Goal: Task Accomplishment & Management: Complete application form

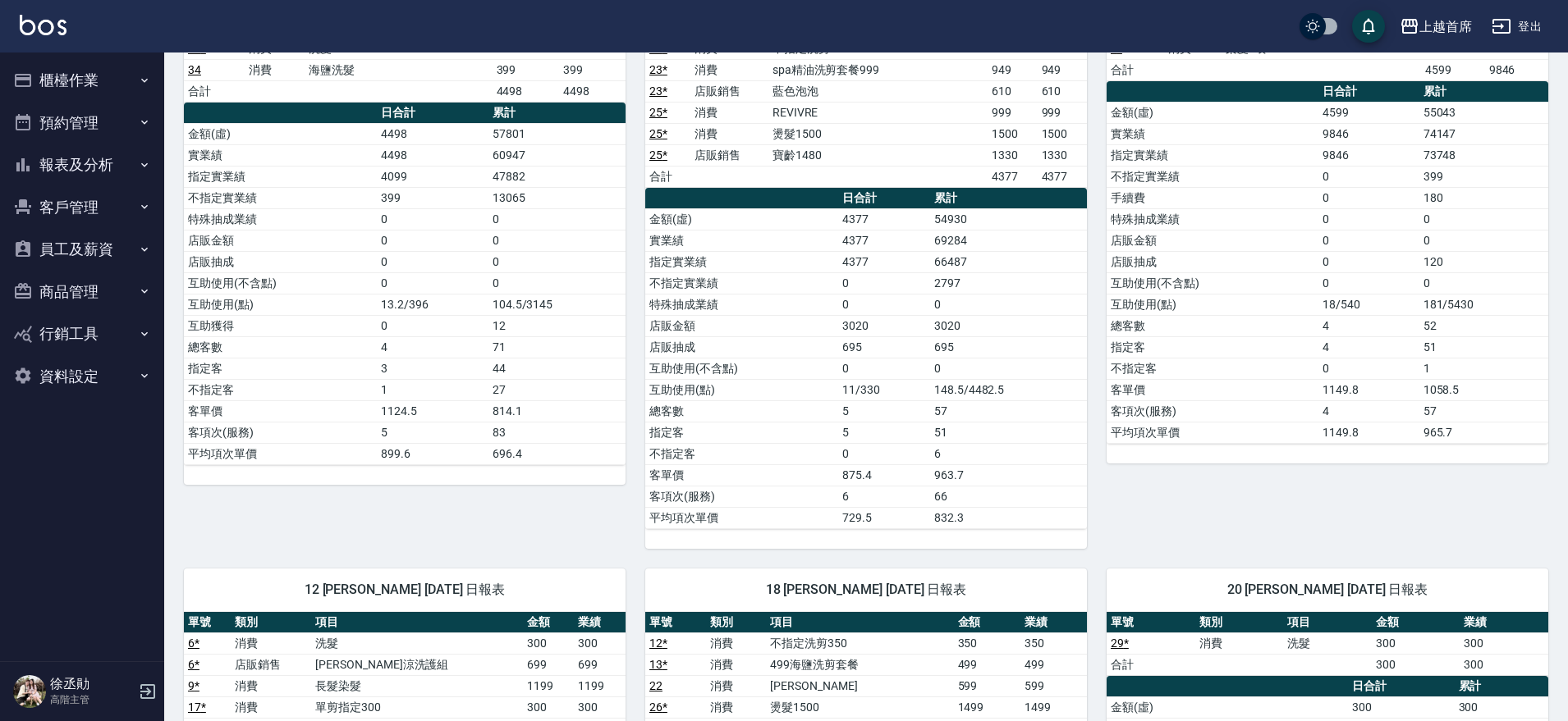
scroll to position [820, 0]
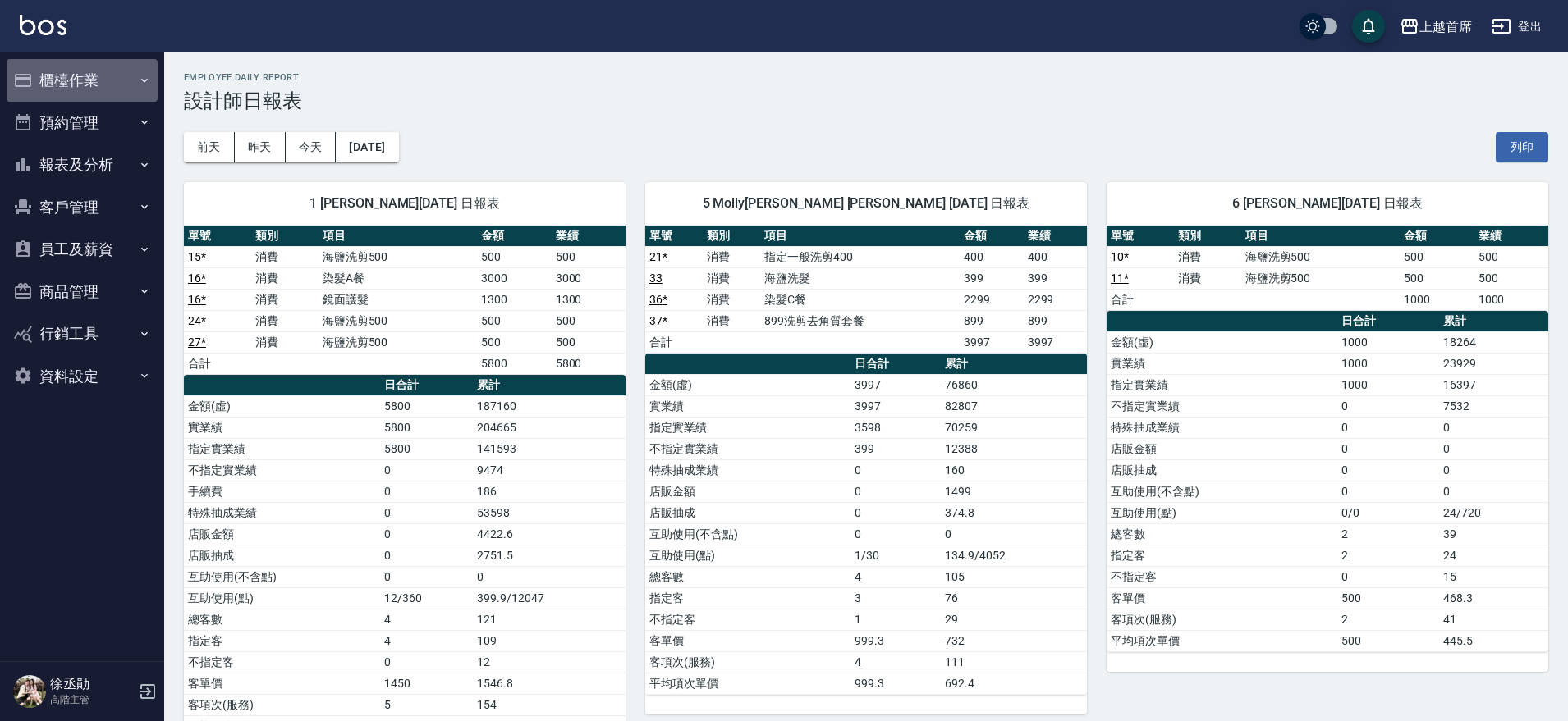
click at [39, 75] on button "櫃檯作業" at bounding box center [82, 80] width 151 height 42
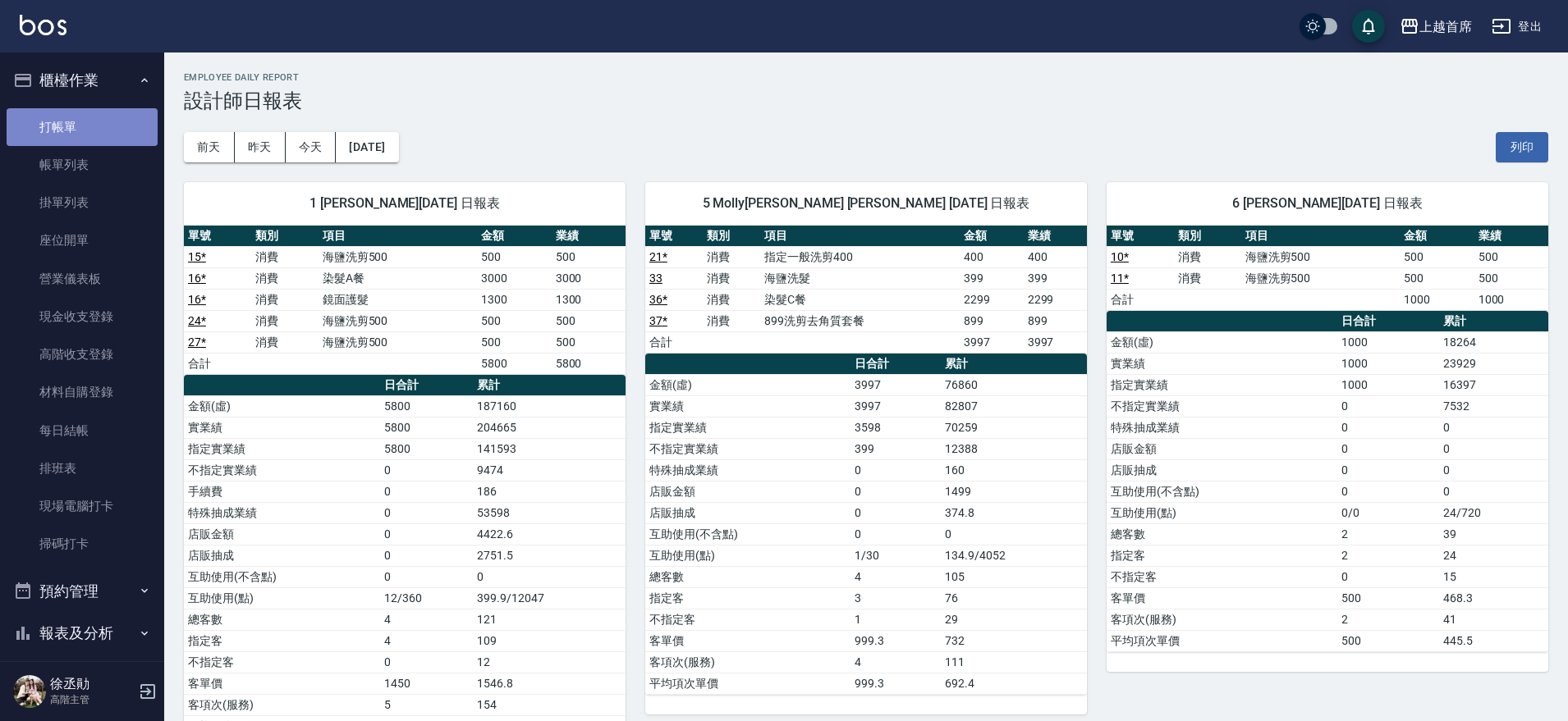
click at [84, 120] on link "打帳單" at bounding box center [82, 127] width 151 height 38
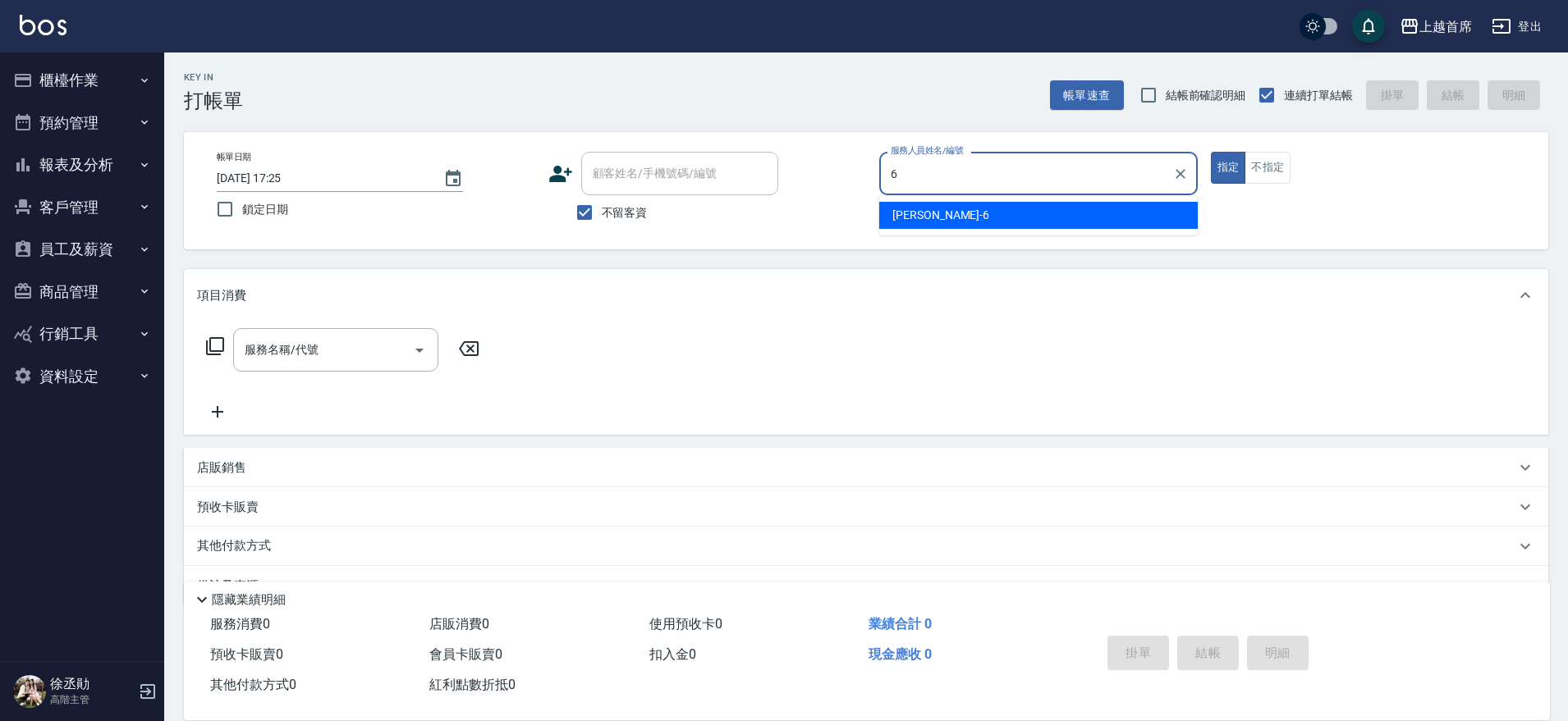
type input "Aki-6"
type button "true"
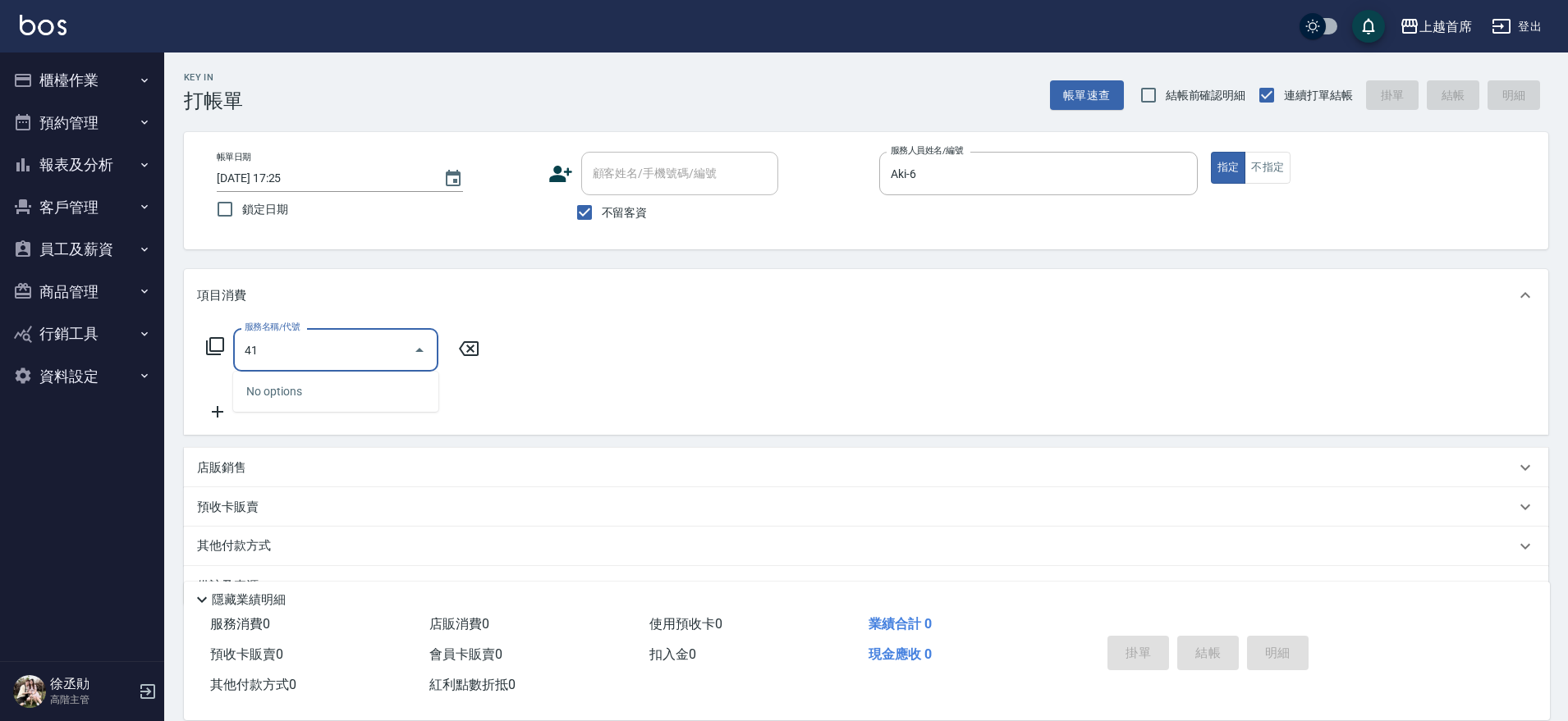
type input "4"
type input "1"
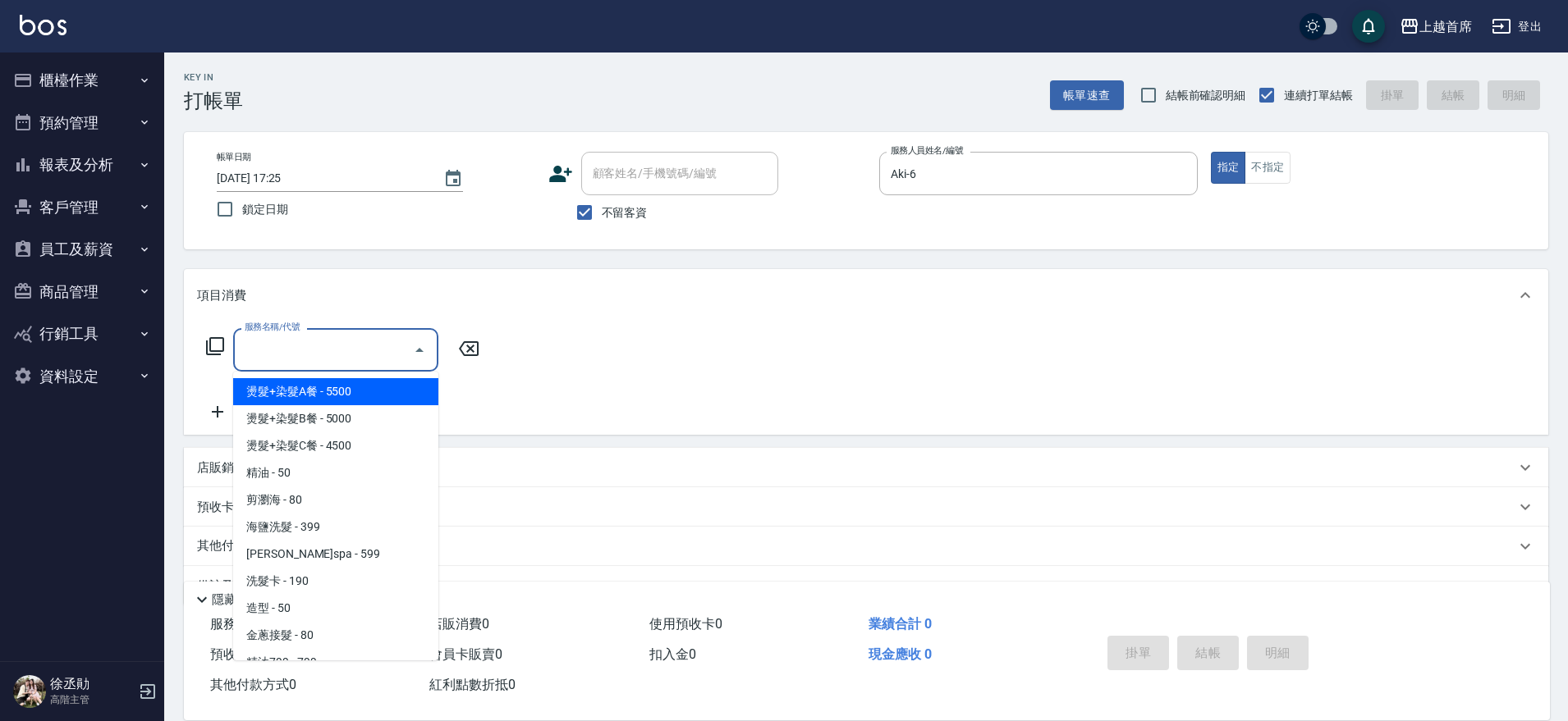
click at [220, 348] on icon at bounding box center [214, 346] width 19 height 19
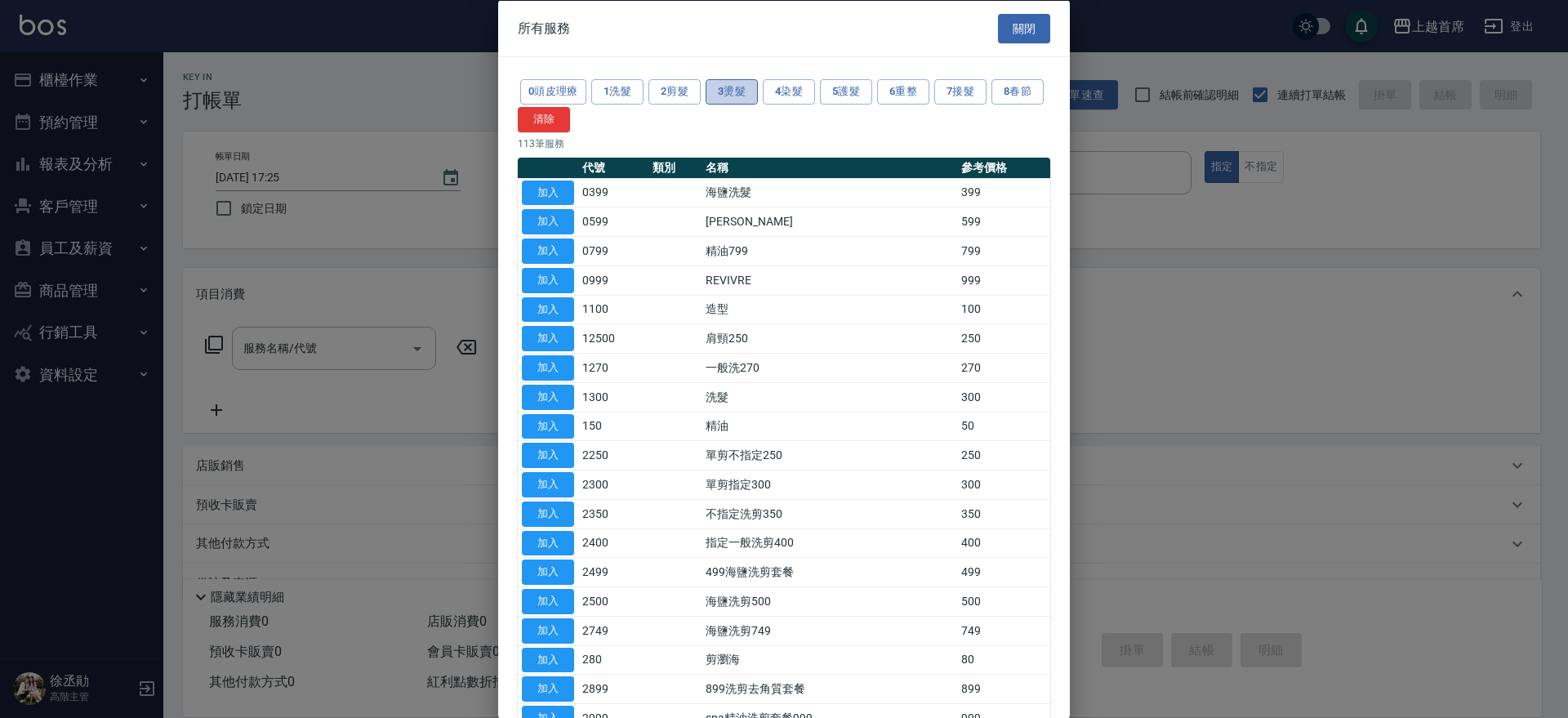
click at [748, 96] on button "3燙髮" at bounding box center [732, 92] width 52 height 25
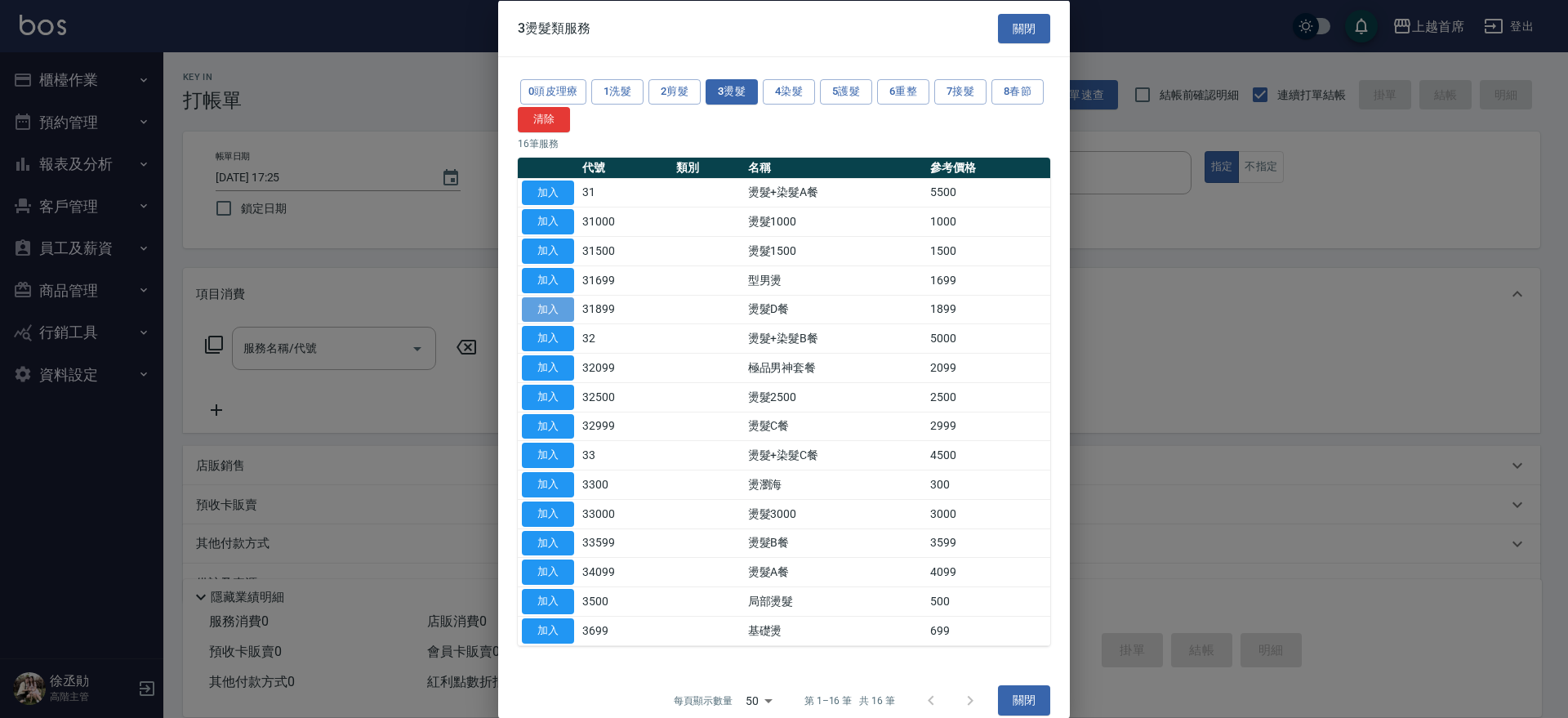
click at [570, 310] on button "加入" at bounding box center [548, 310] width 52 height 25
type input "燙髮D餐(31899)"
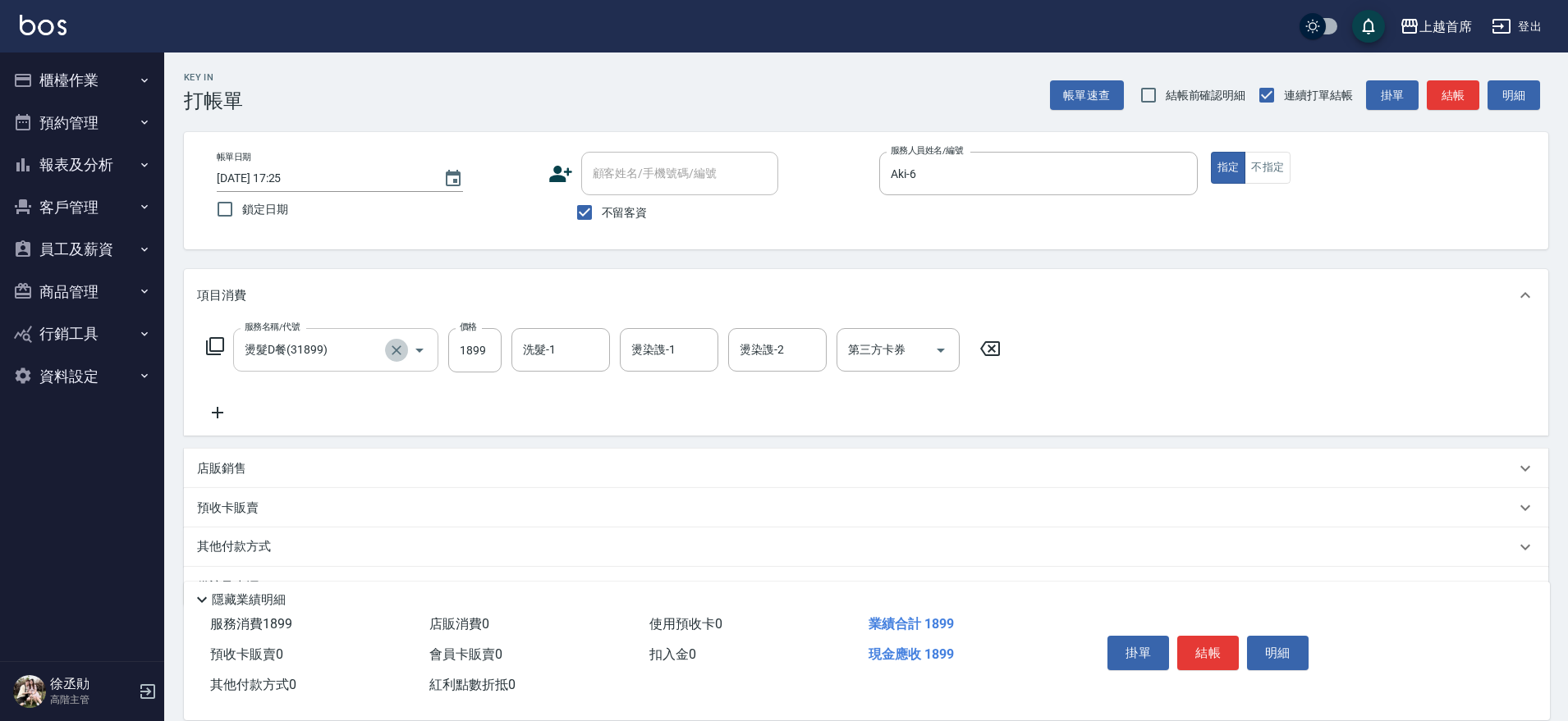
click at [398, 349] on icon "Clear" at bounding box center [397, 351] width 10 height 10
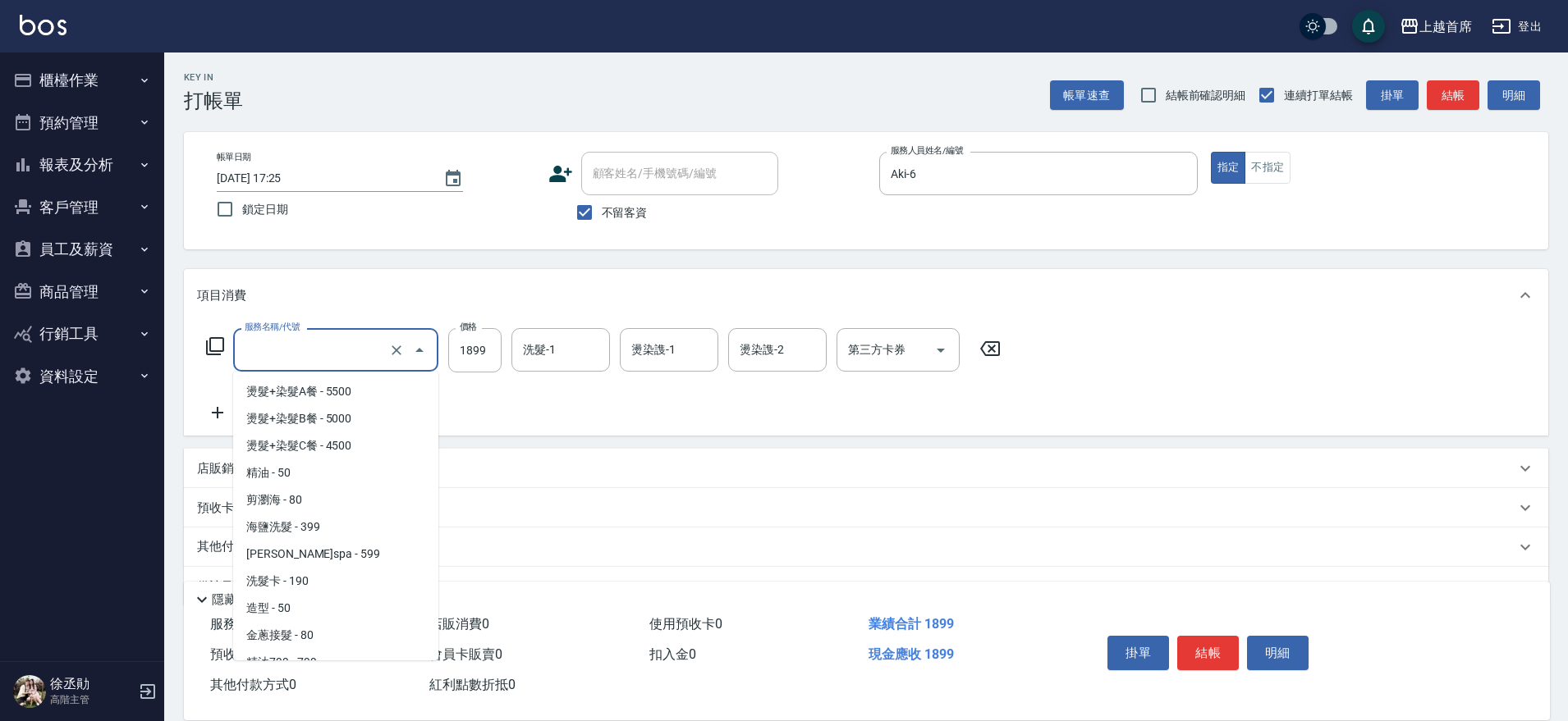
drag, startPoint x: 352, startPoint y: 349, endPoint x: 368, endPoint y: 369, distance: 25.6
click at [368, 369] on div "服務名稱/代號" at bounding box center [336, 349] width 205 height 43
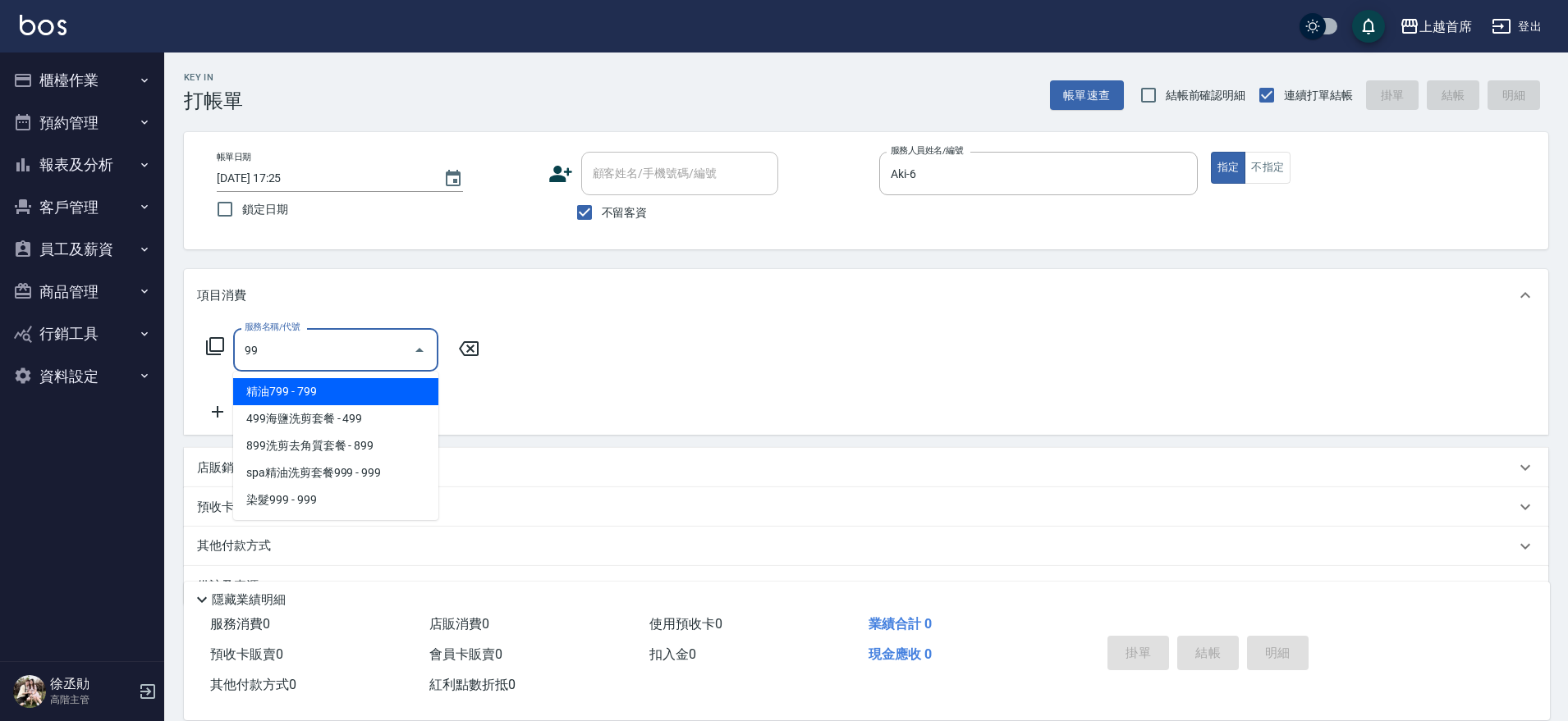
type input "9"
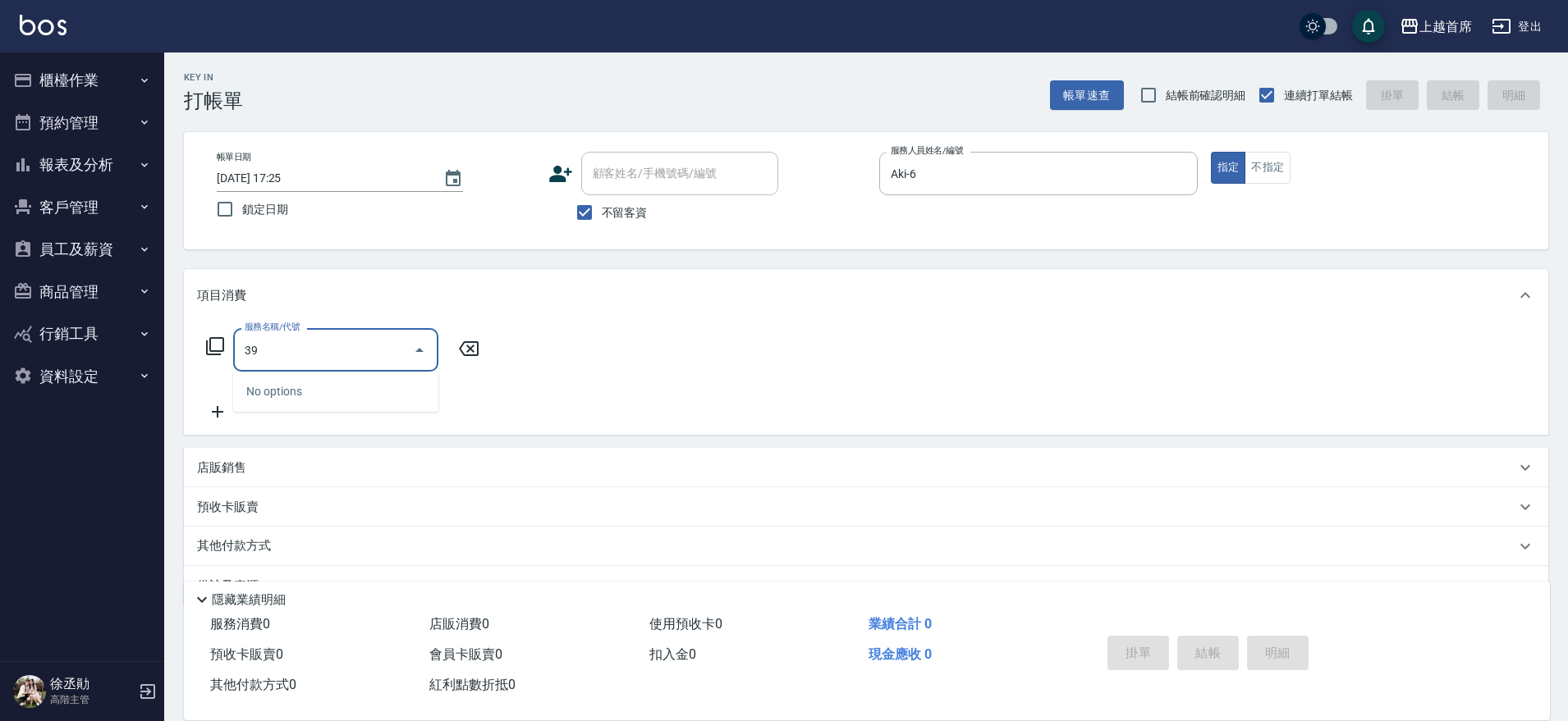
type input "3"
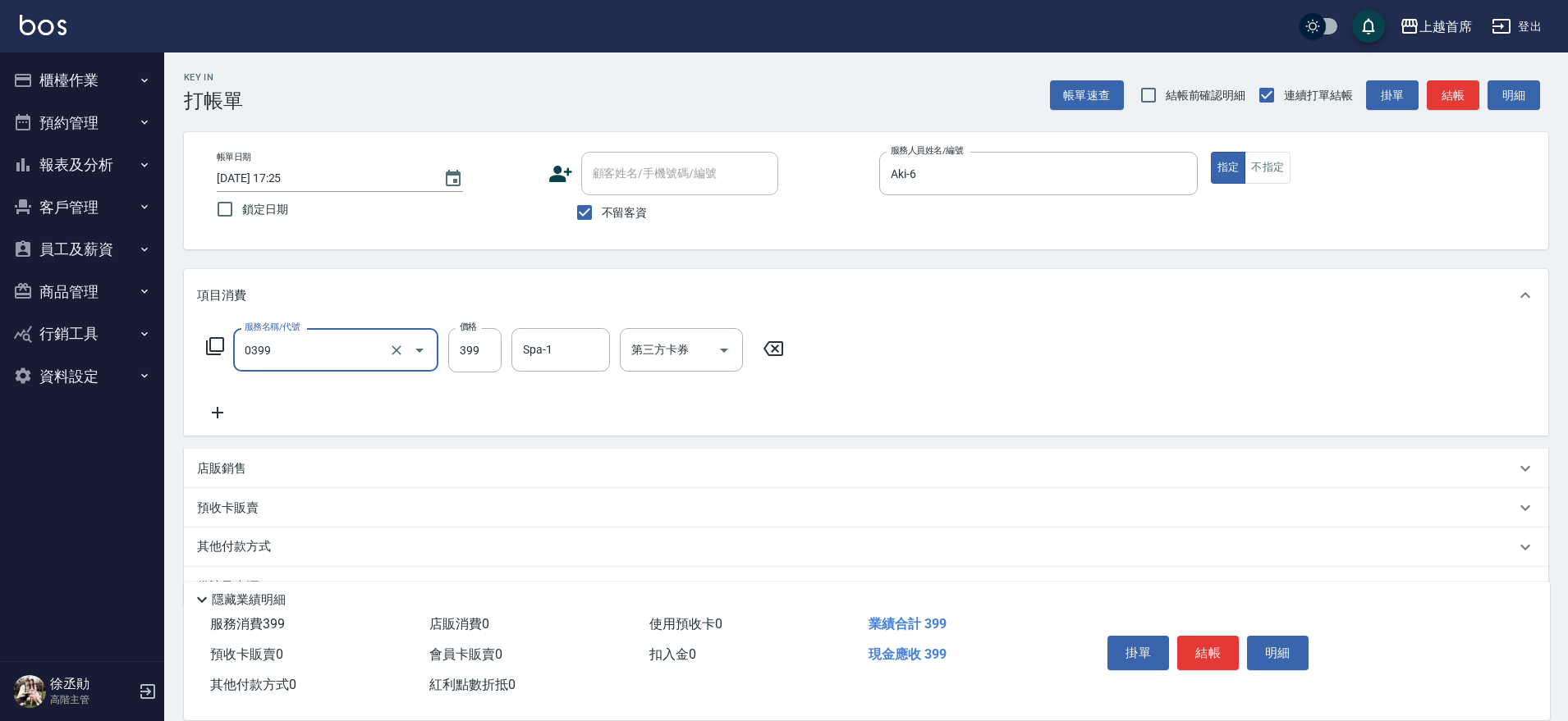
type input "海鹽洗髮(0399)"
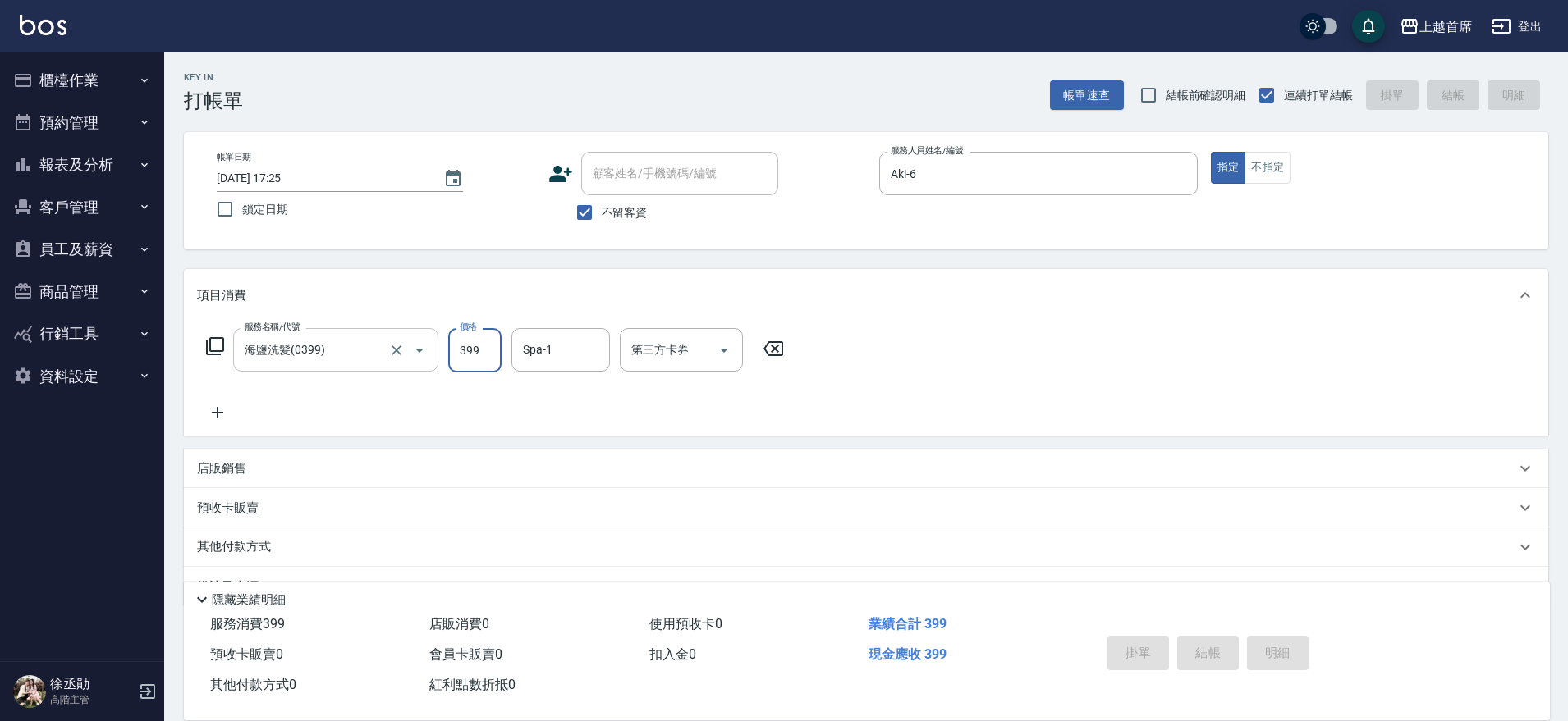
type input "[DATE] 17:28"
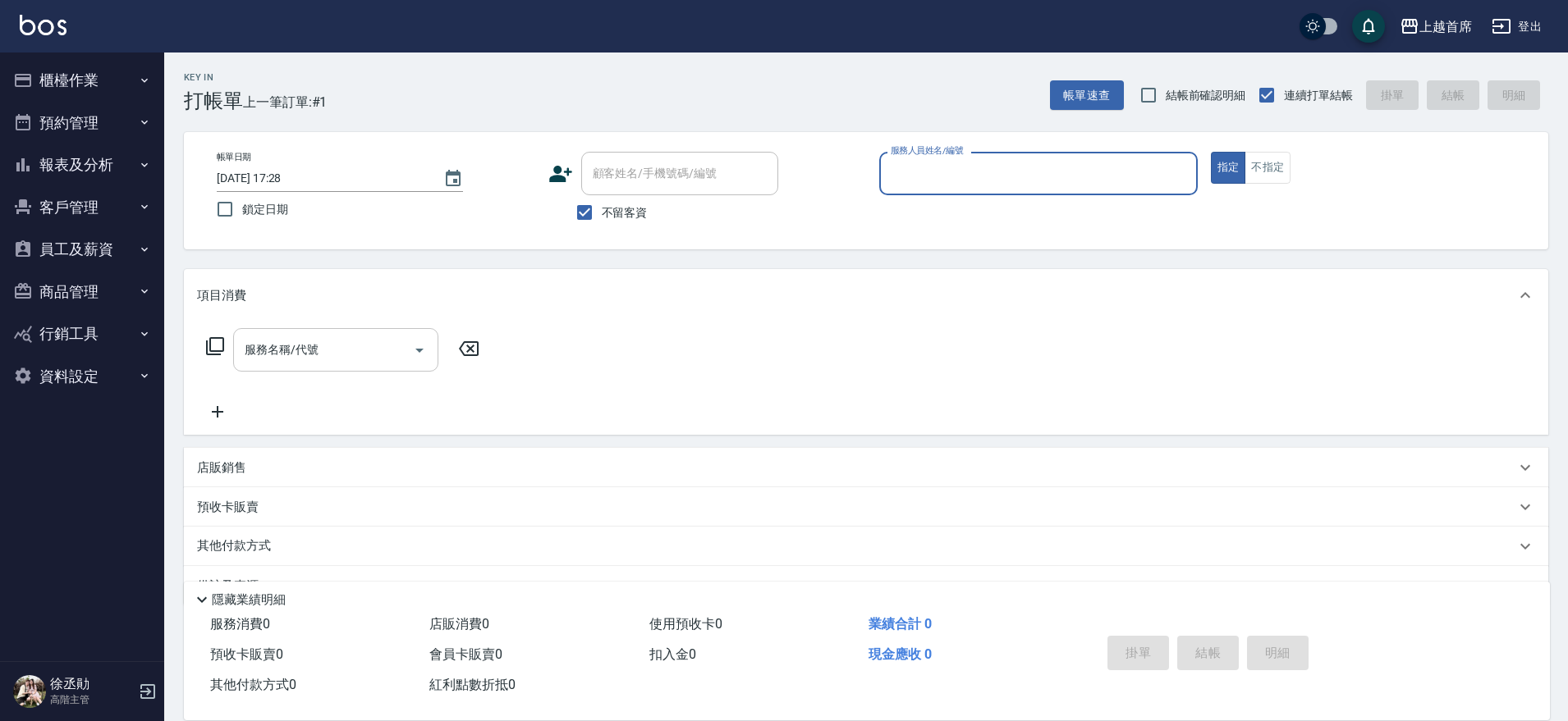
click at [1211, 152] on button "指定" at bounding box center [1229, 168] width 36 height 32
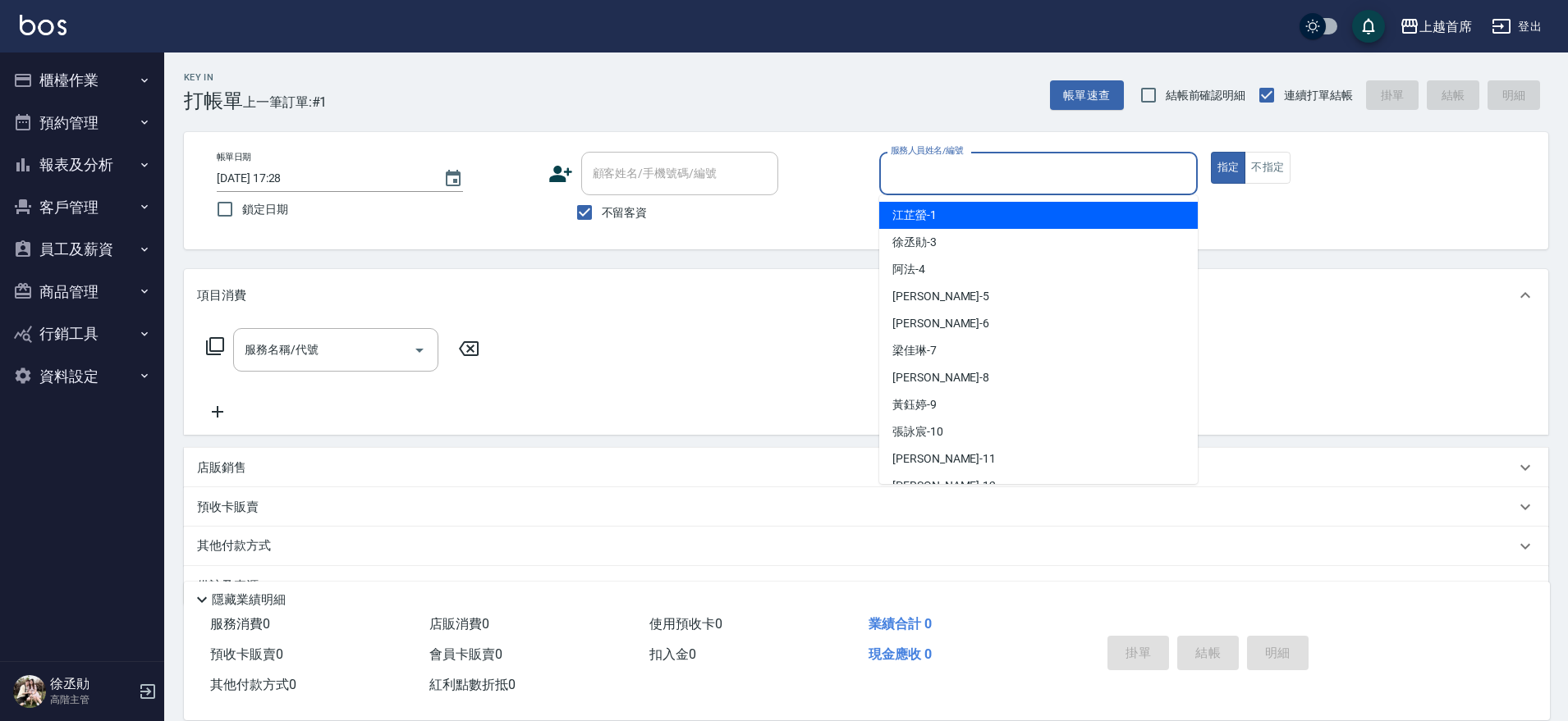
click at [1004, 164] on input "服務人員姓名/編號" at bounding box center [1038, 174] width 303 height 29
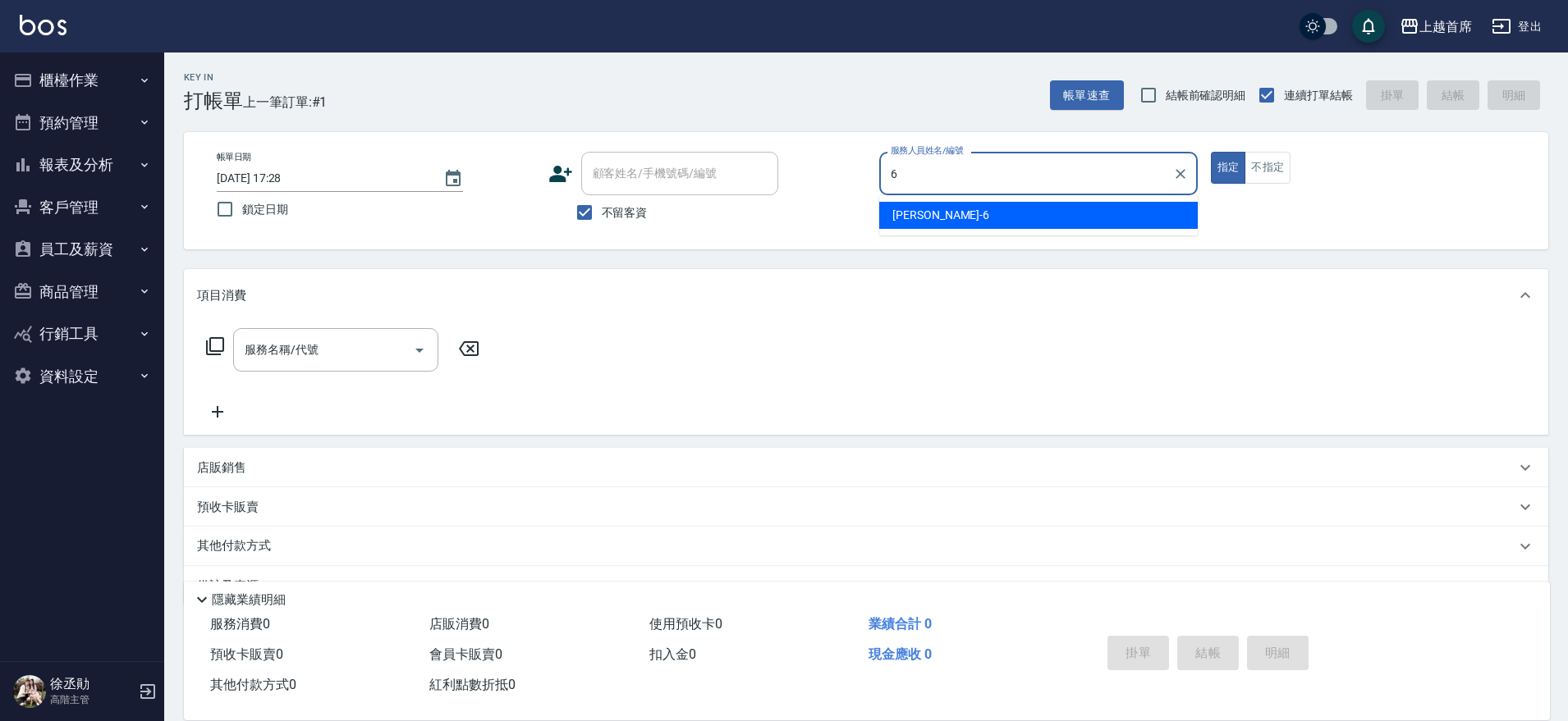
type input "Aki-6"
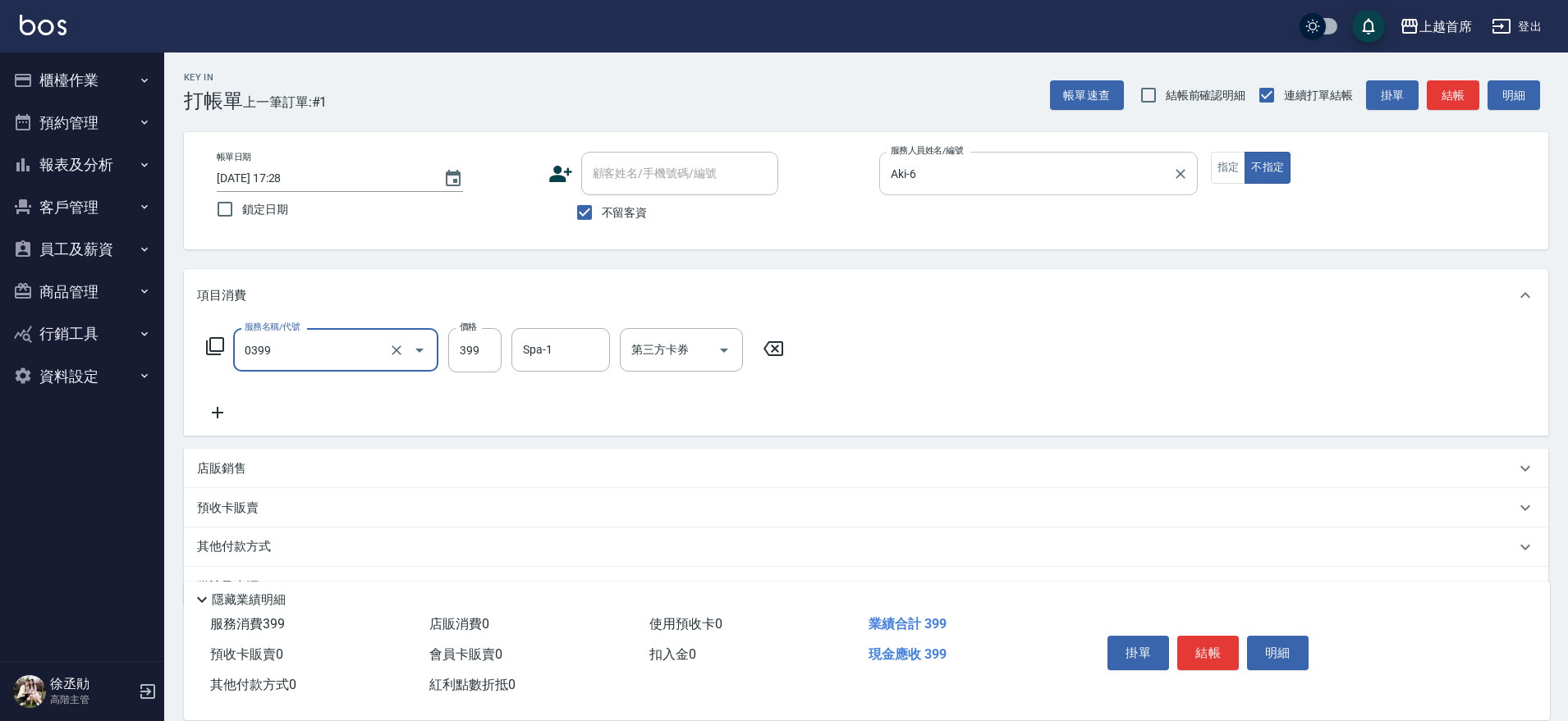
type input "海鹽洗髮(0399)"
type input "[PERSON_NAME]-77"
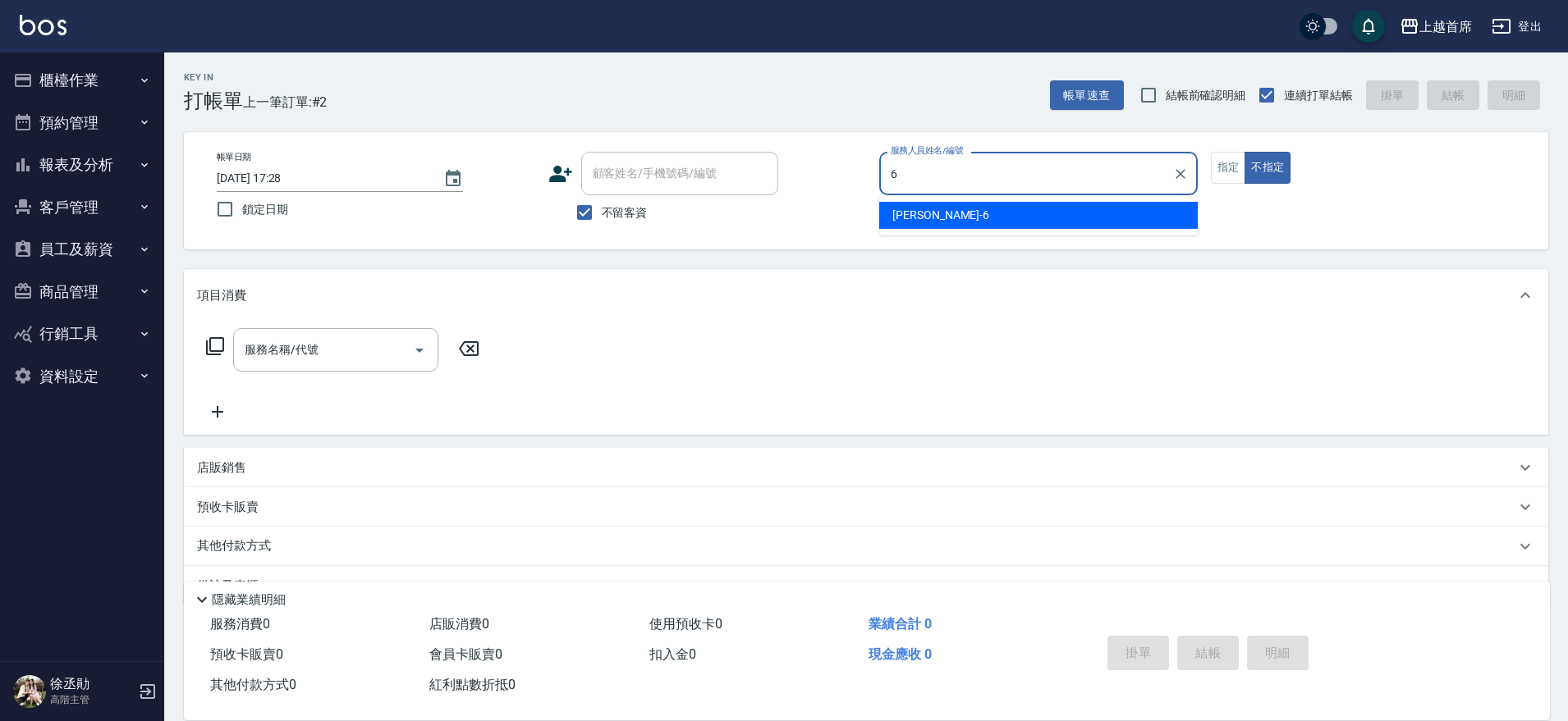
type input "Aki-6"
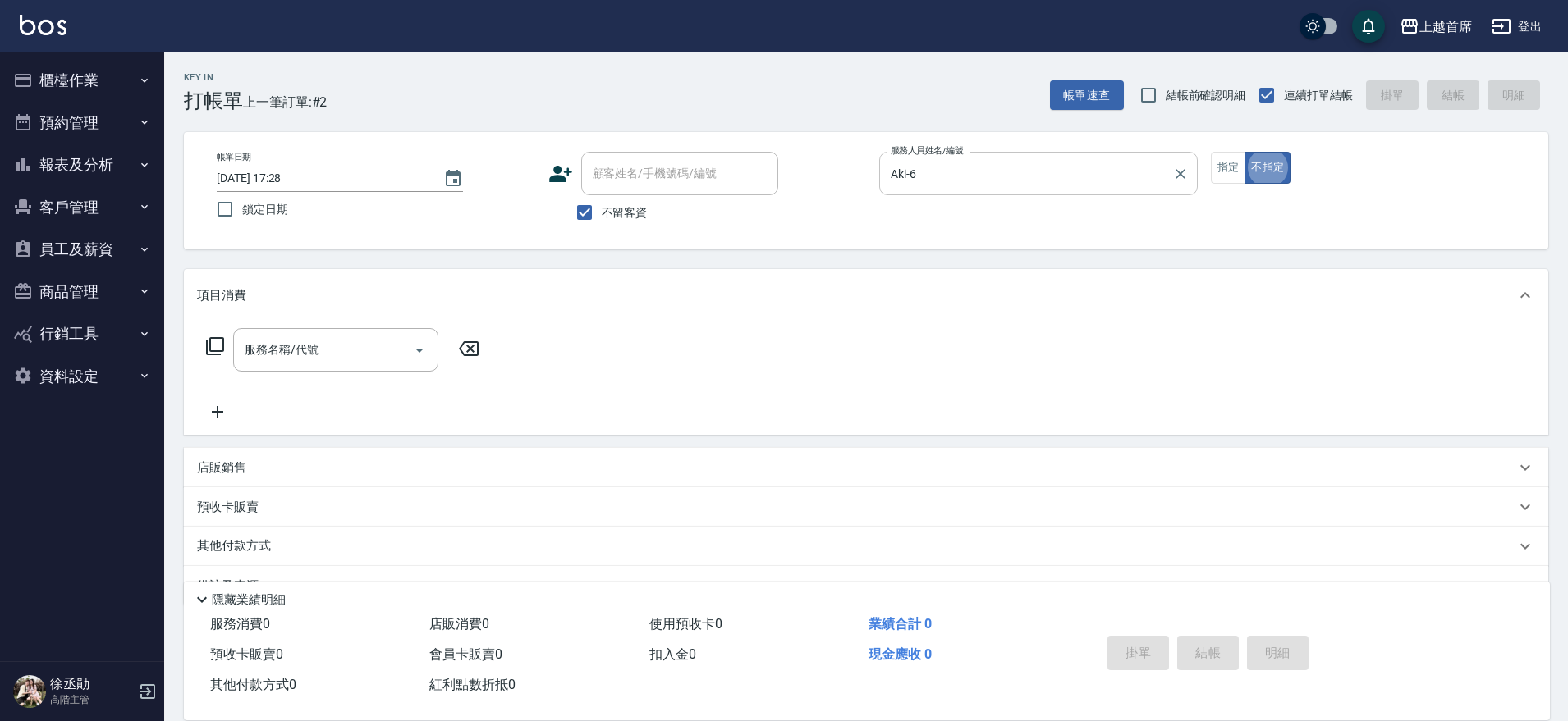
type button "false"
type input "1"
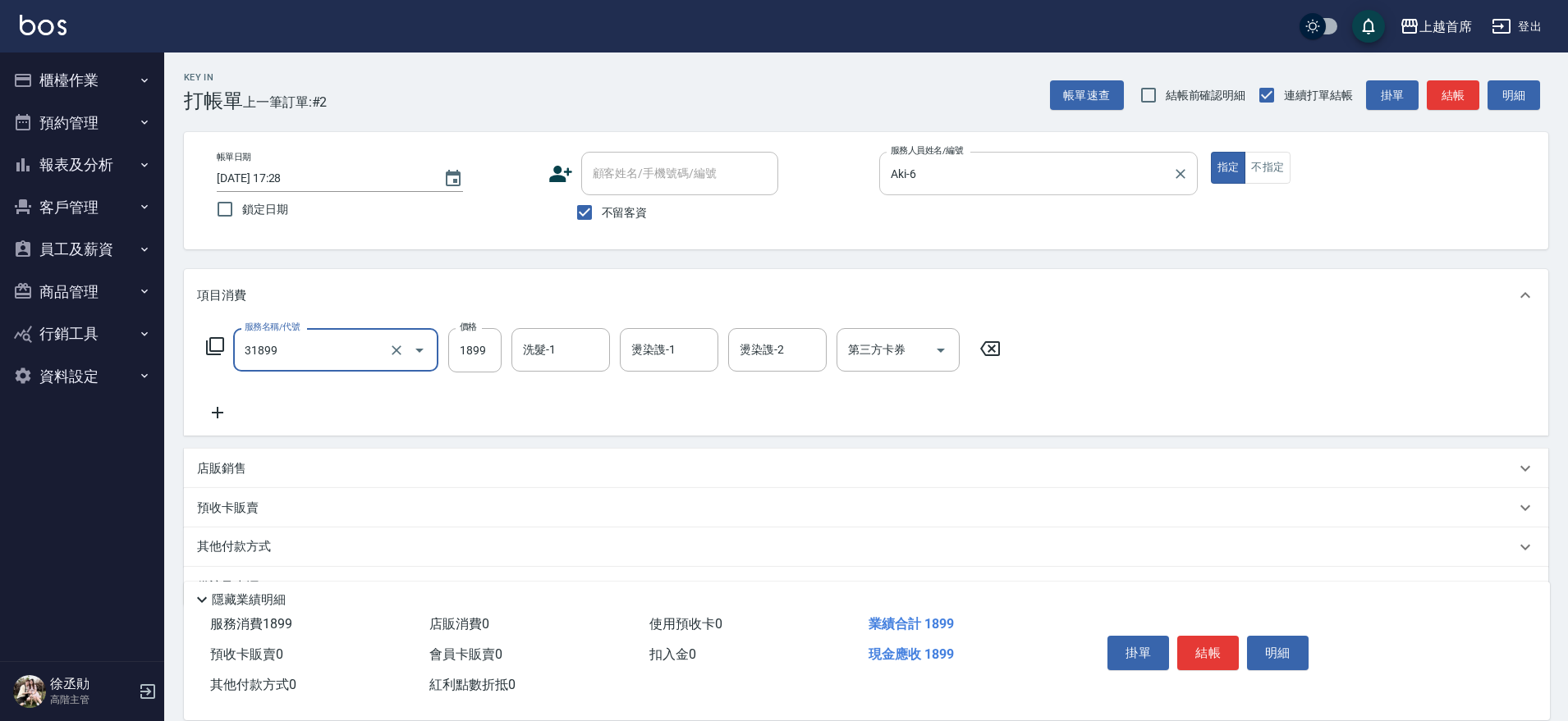
type input "燙髮D餐(31899)"
type input "1800"
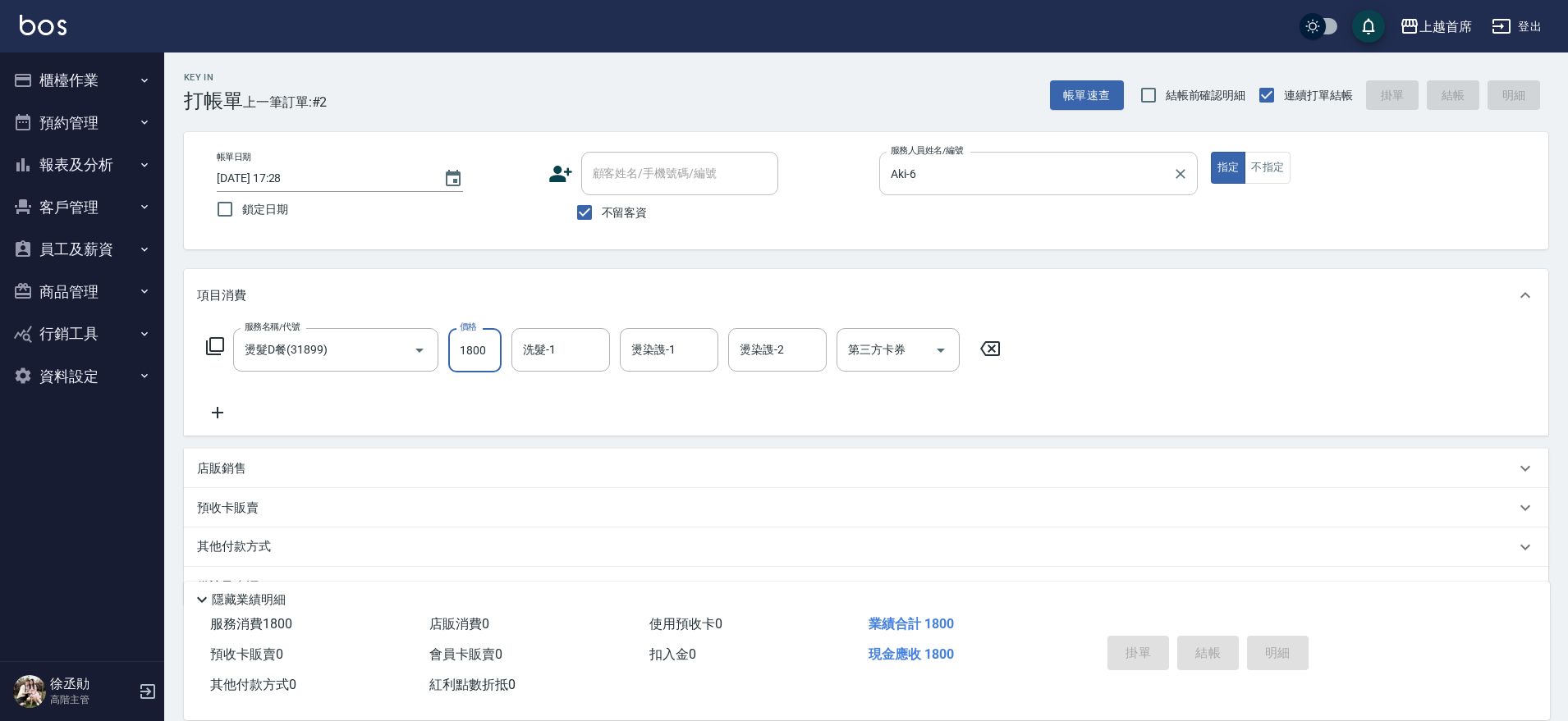
type input "[DATE] 17:29"
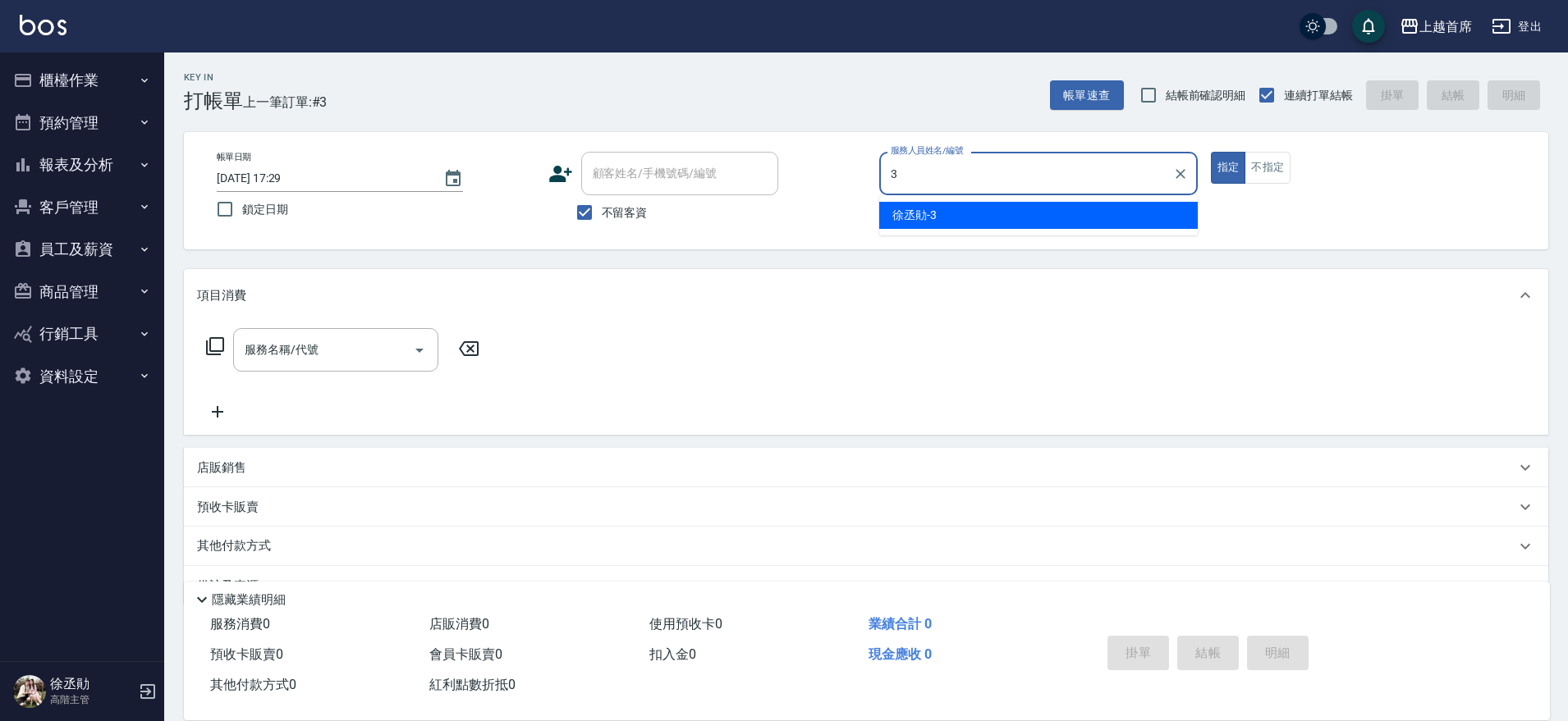
type input "[PERSON_NAME]-3"
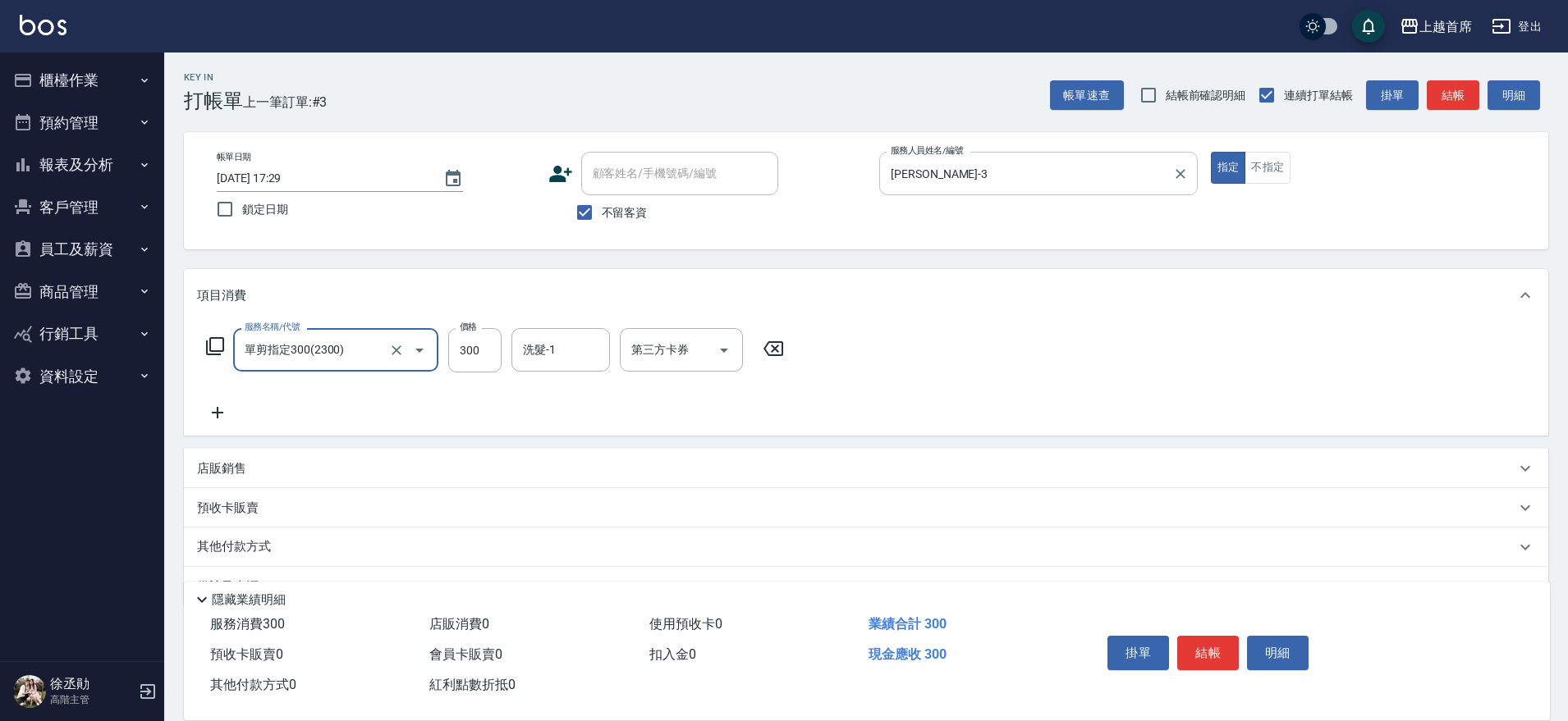
type input "單剪指定300(2300)"
type input "[PERSON_NAME]-20"
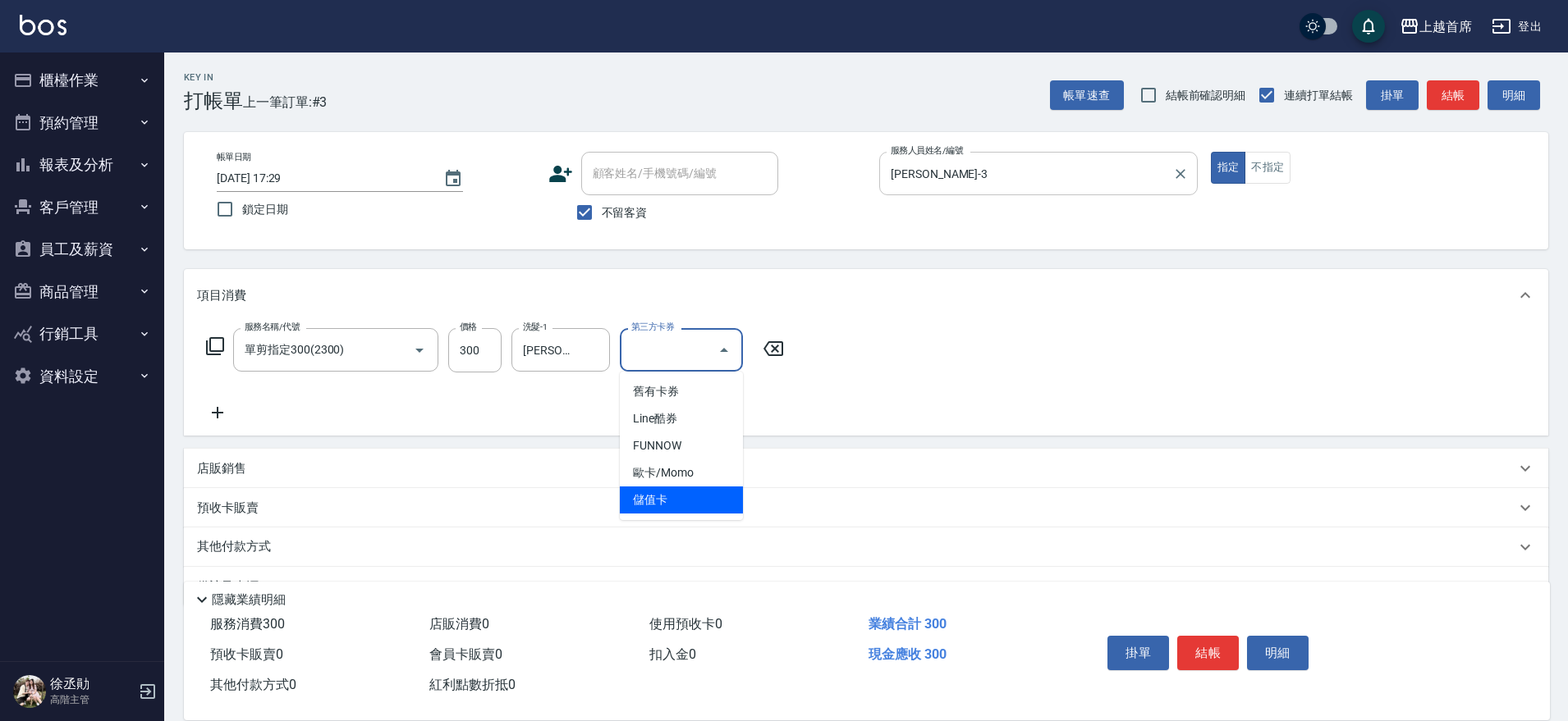
type input "儲值卡"
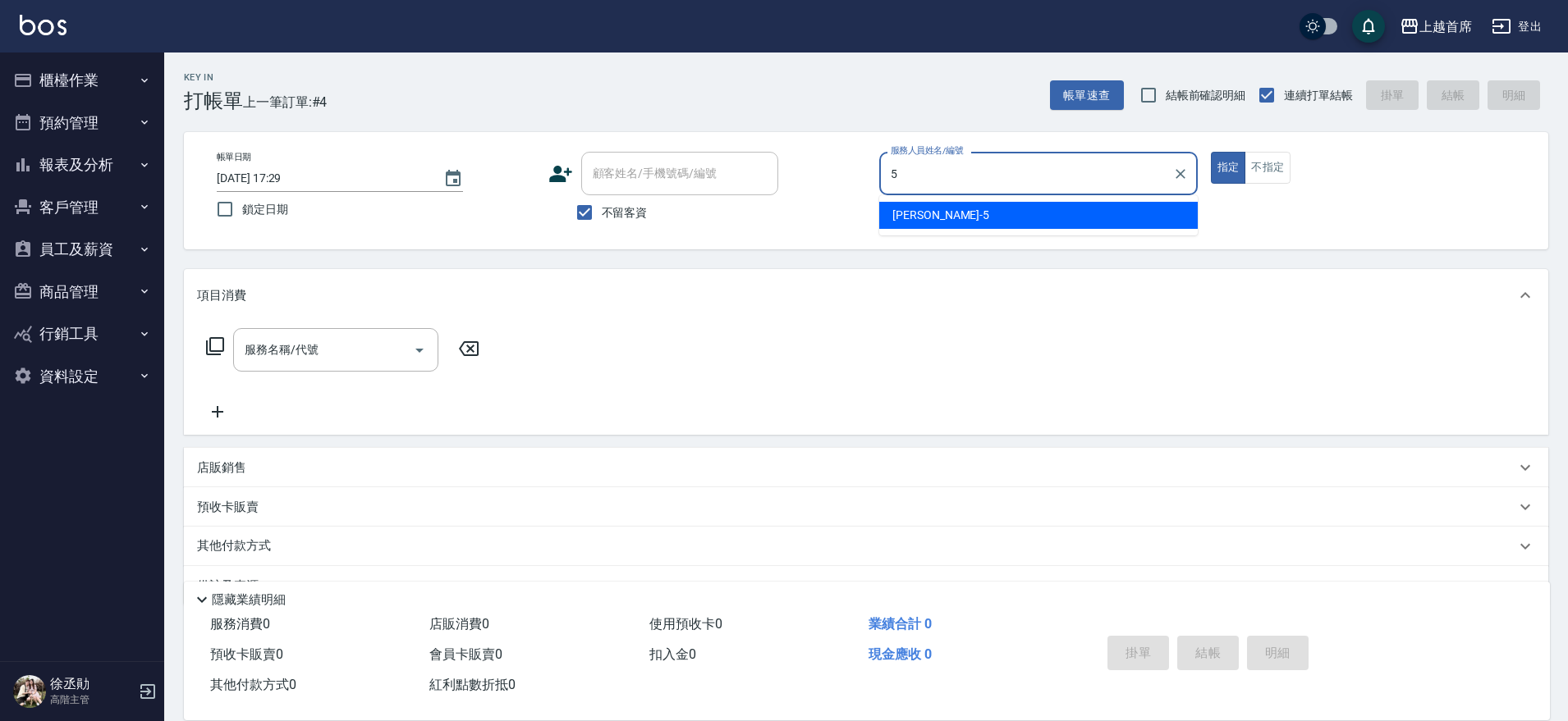
type input "[PERSON_NAME]-5"
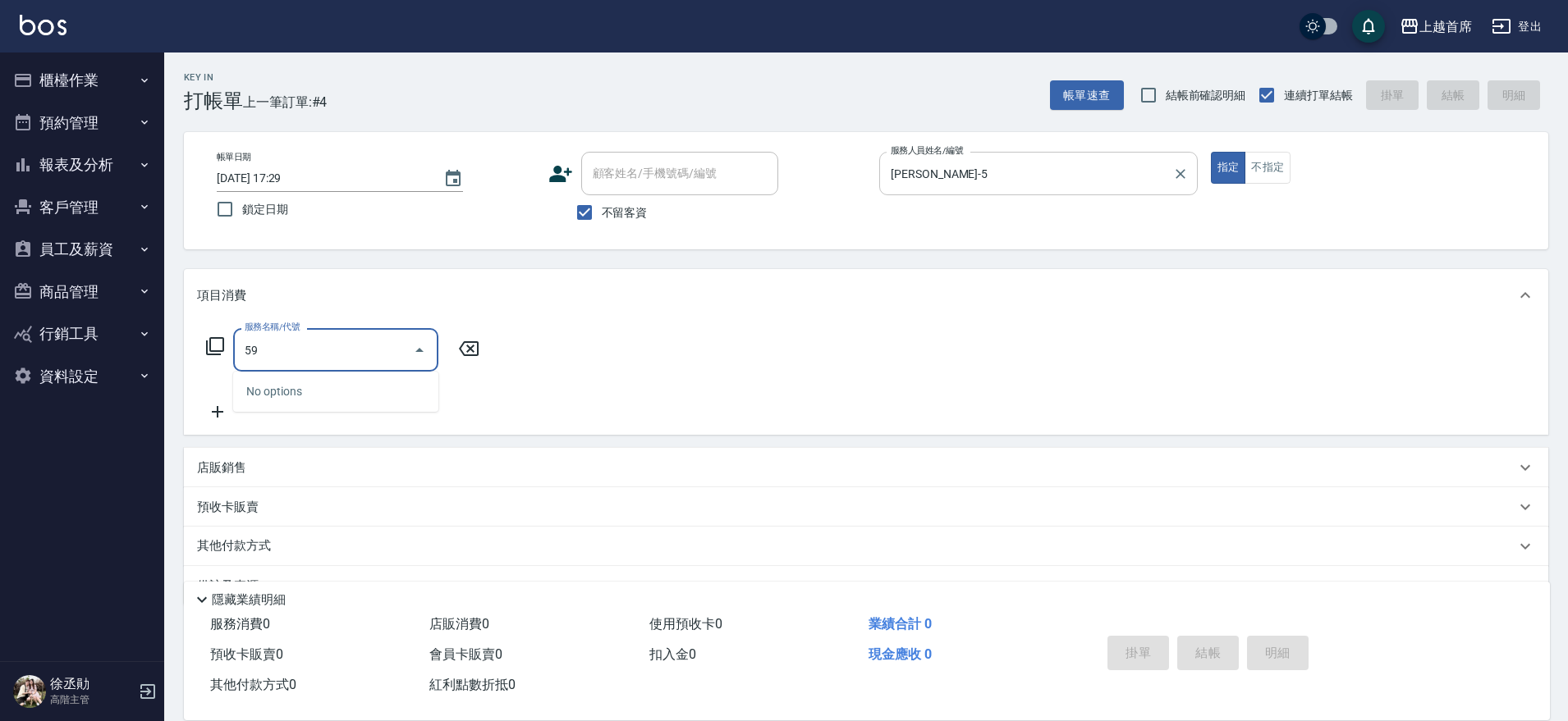
type input "5"
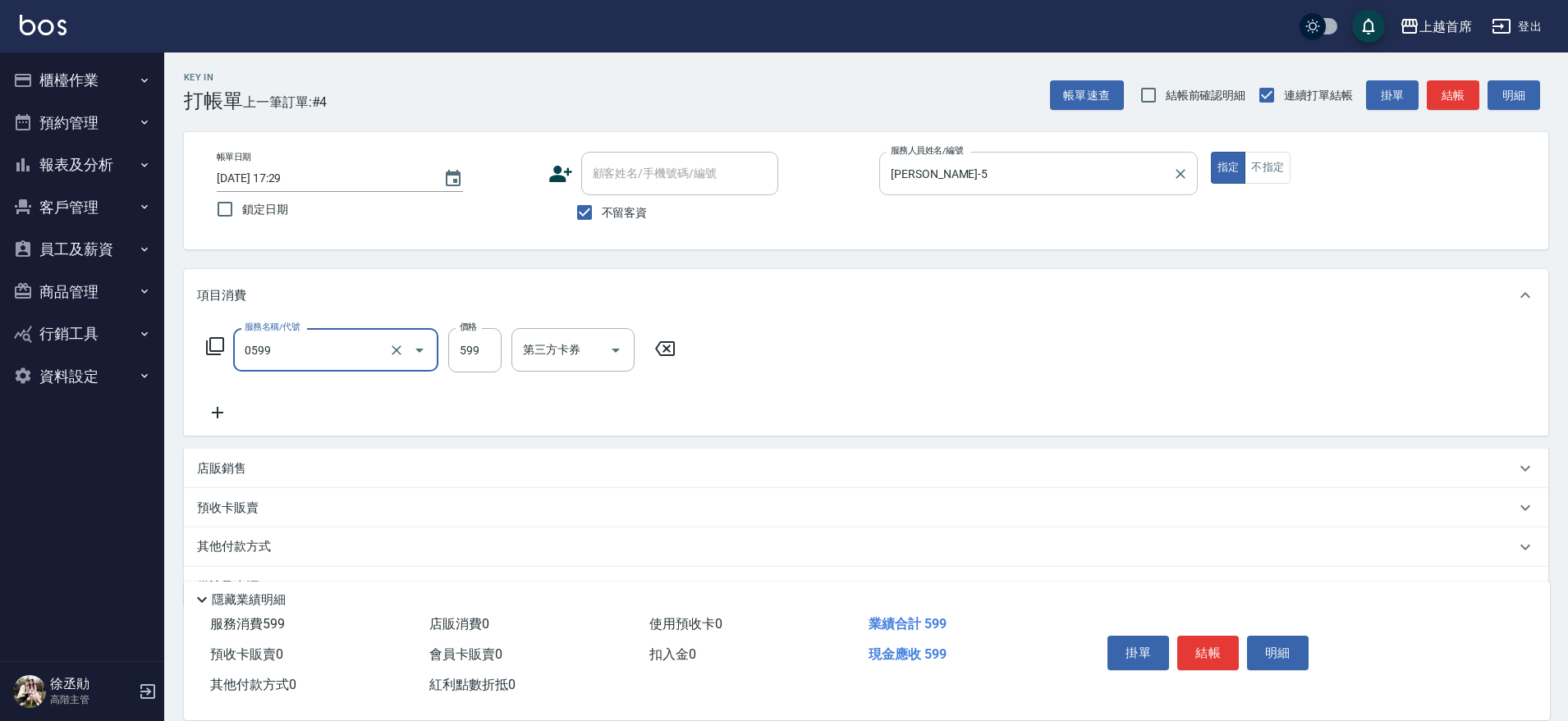
type input "[PERSON_NAME]spa(0599)"
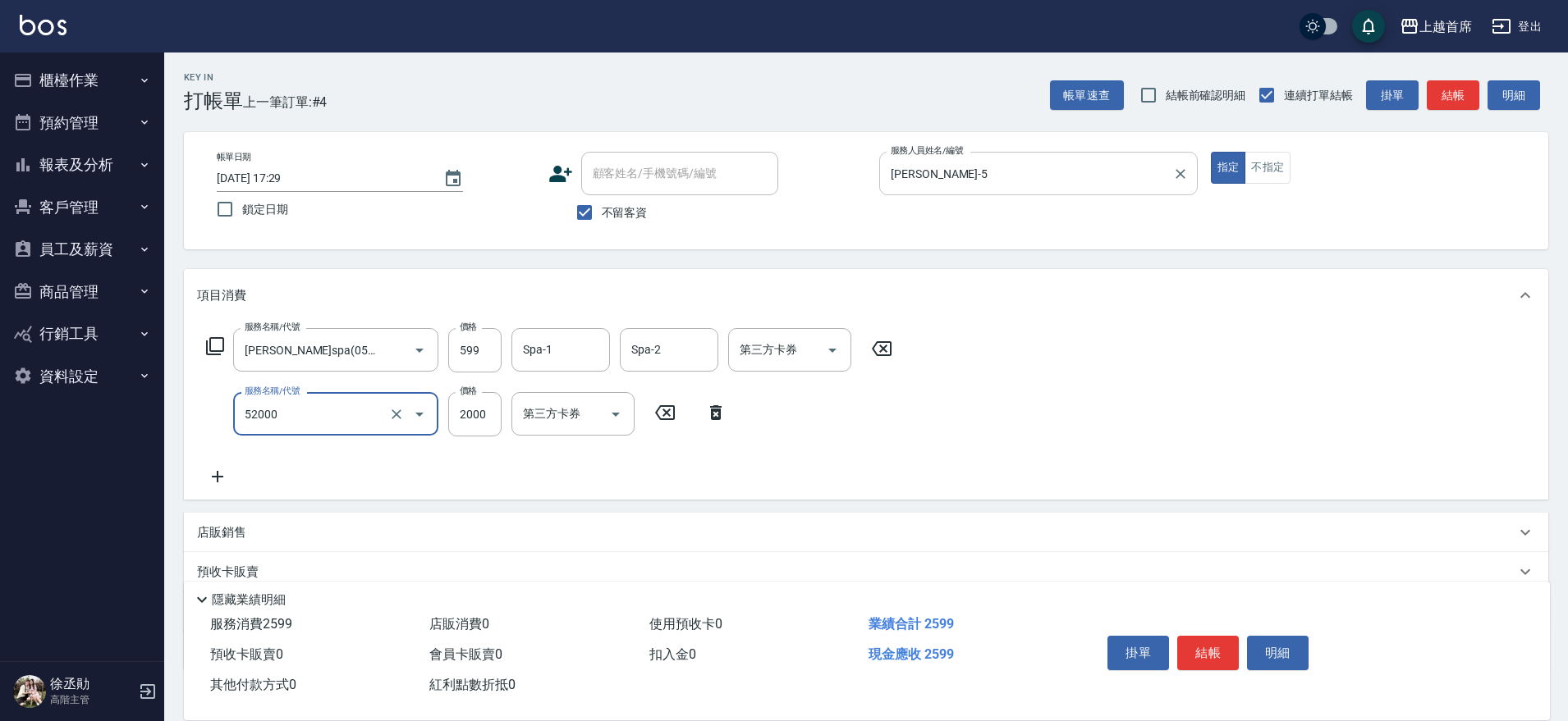
type input "黑耀光護髮(52000)"
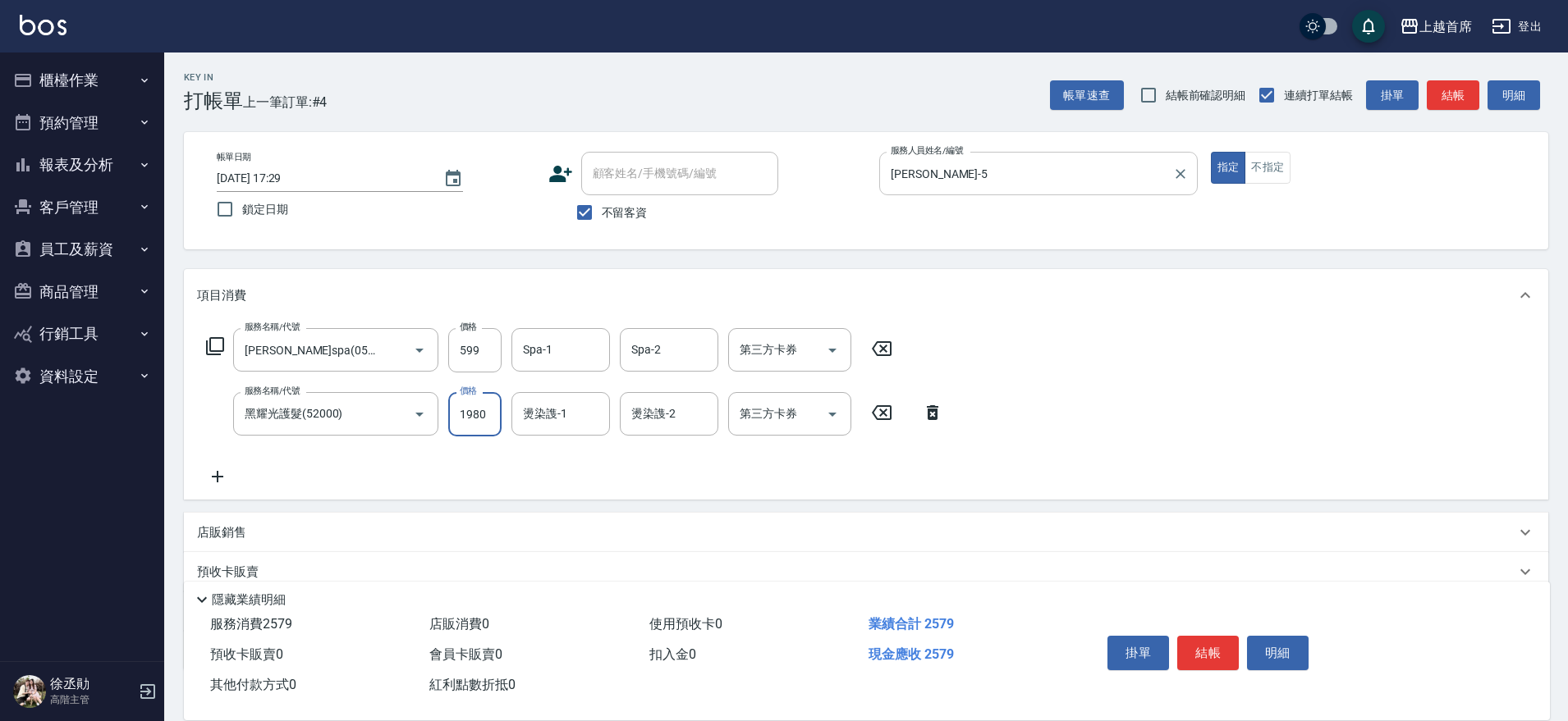
type input "1980"
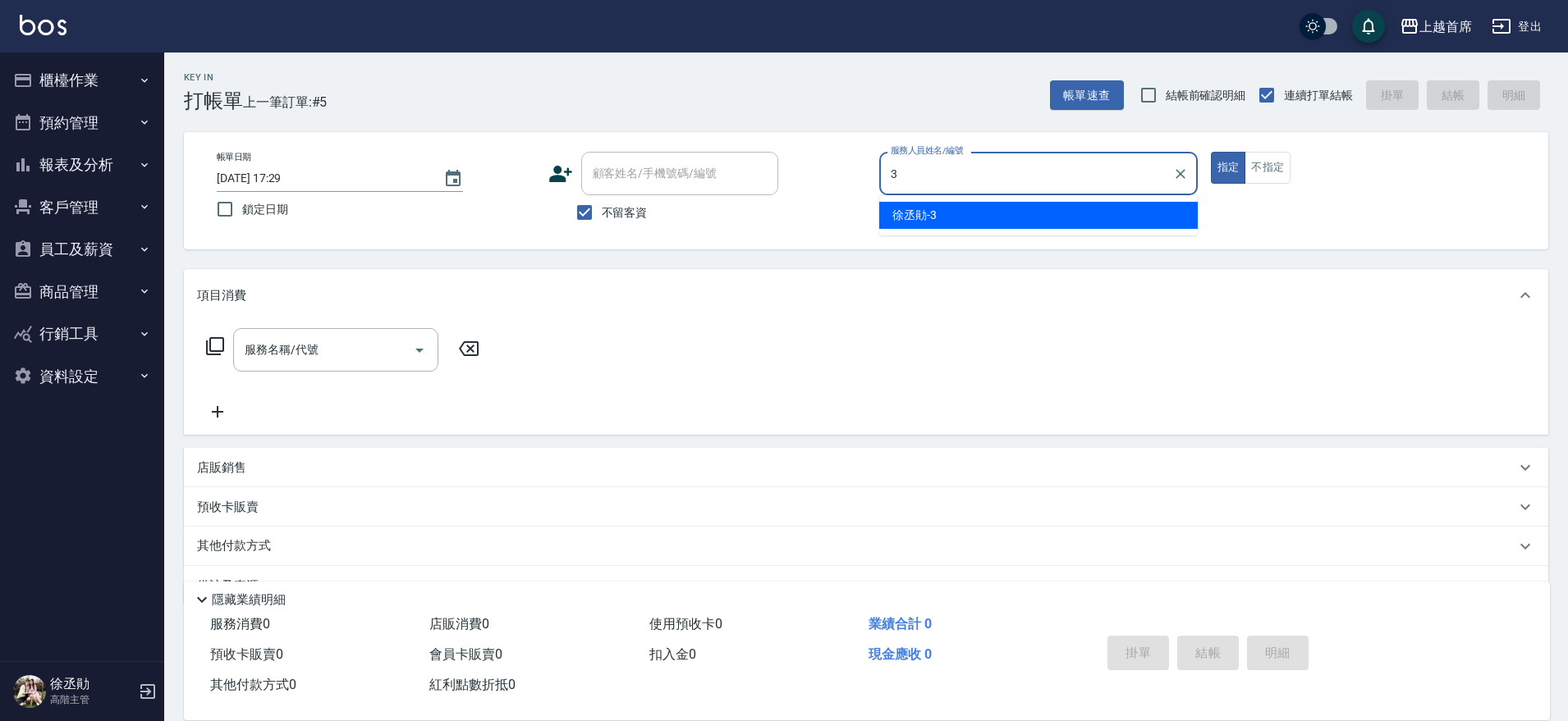
type input "[PERSON_NAME]-3"
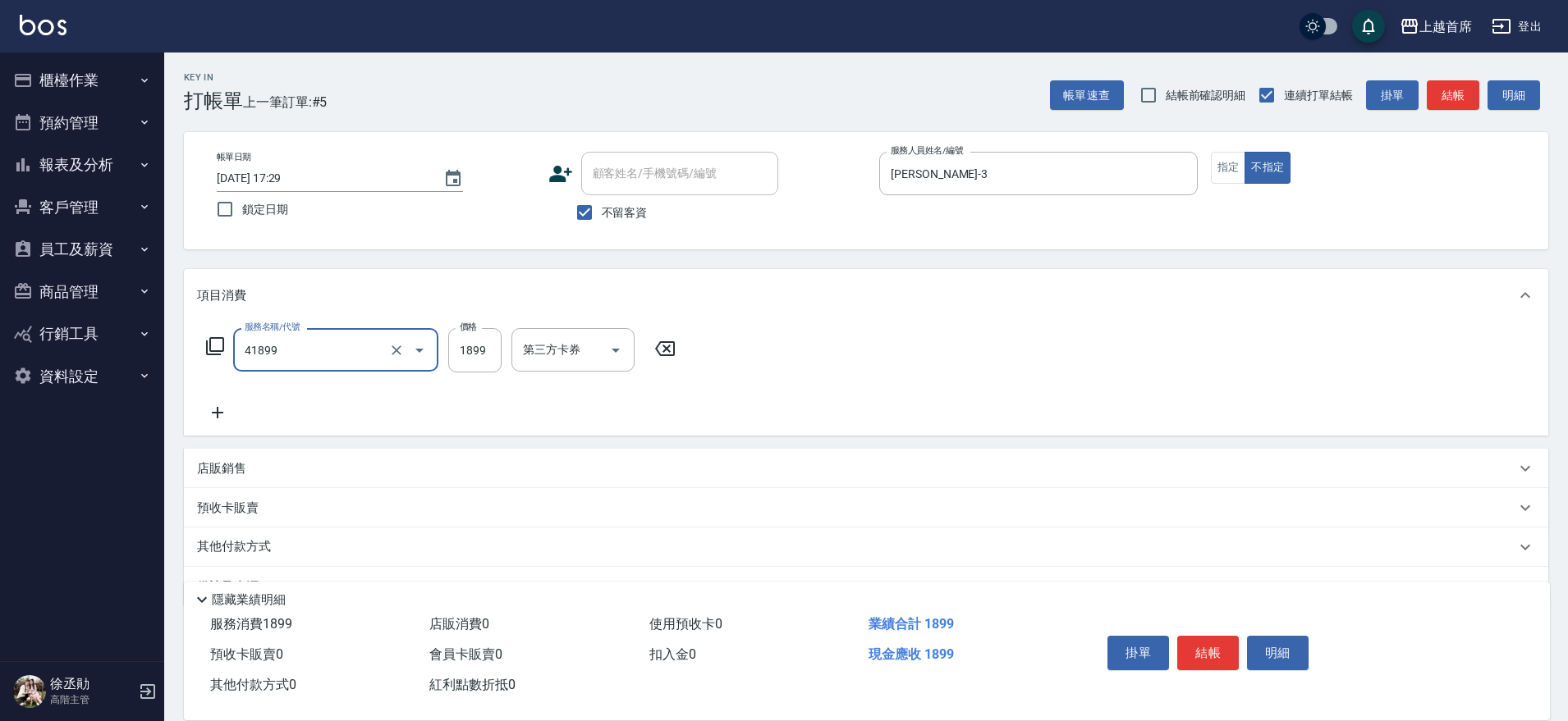
type input "染髮D餐(41899)"
type input "2000"
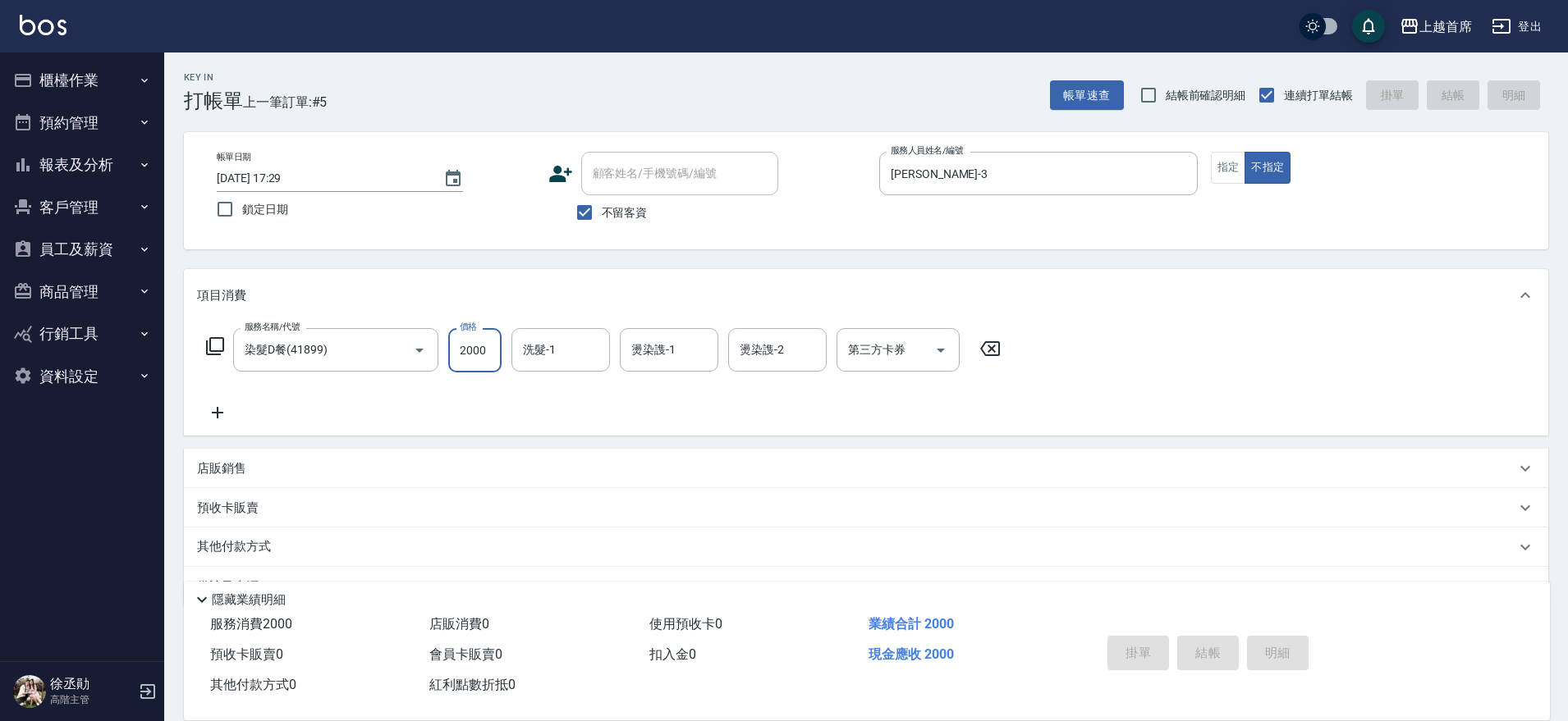
type input "[DATE] 17:30"
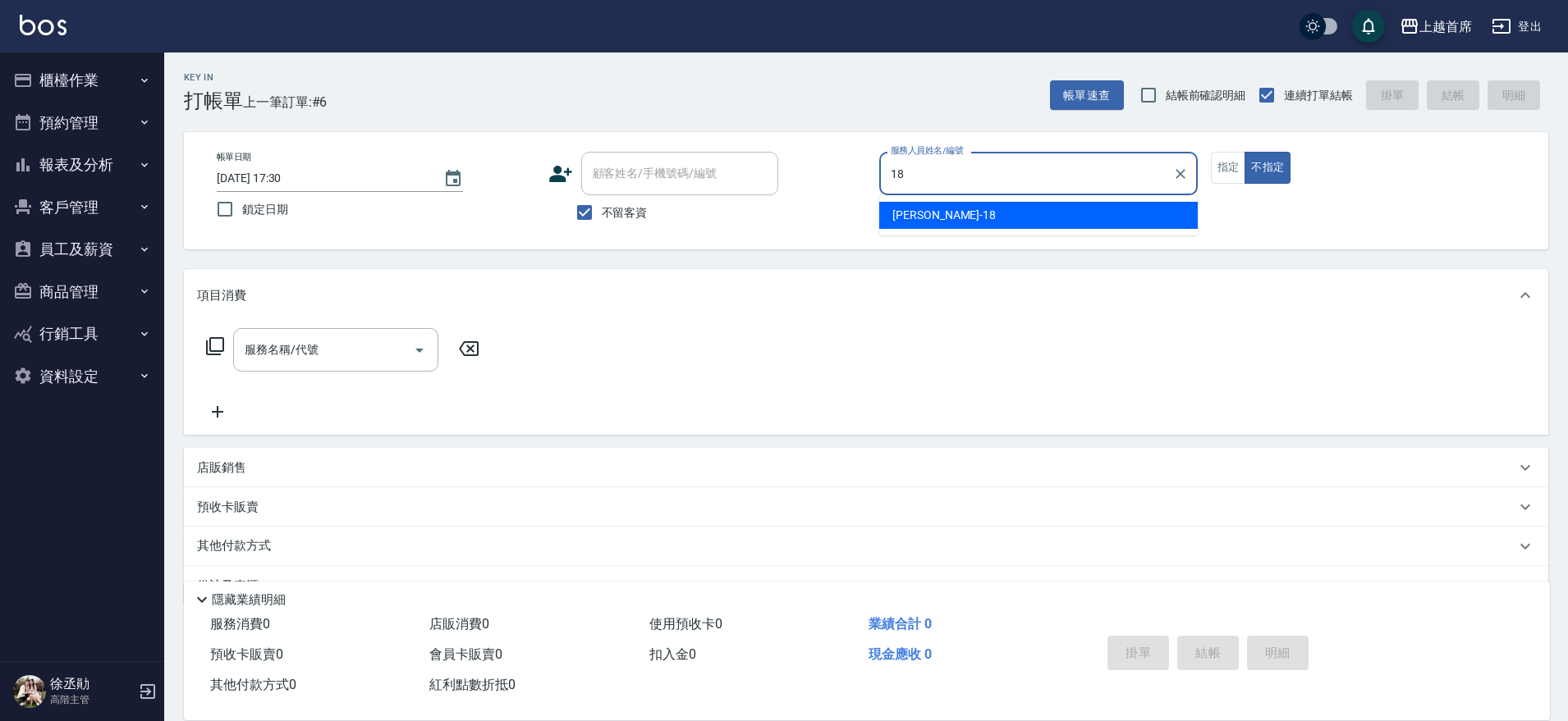
type input "Linda-18"
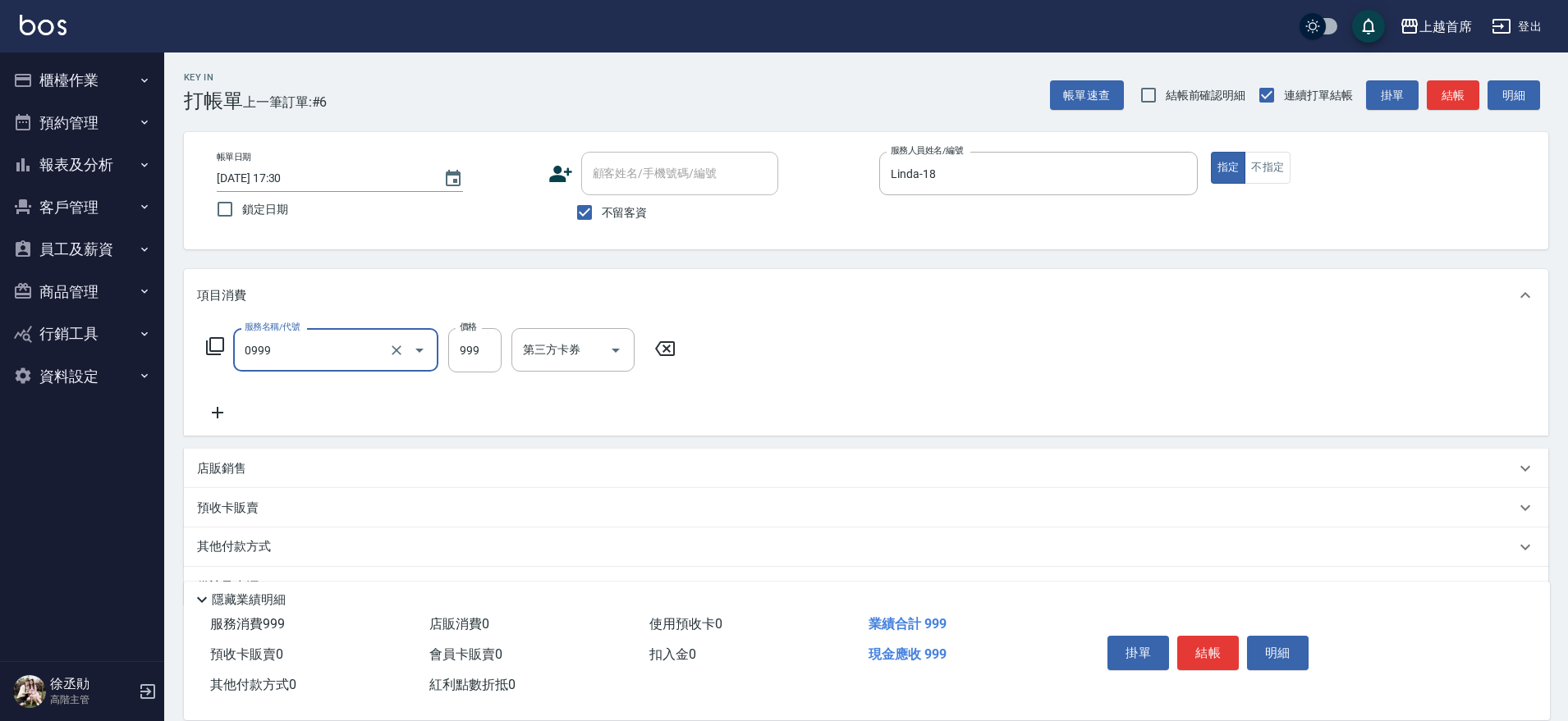
type input "REVIVRE(0999)"
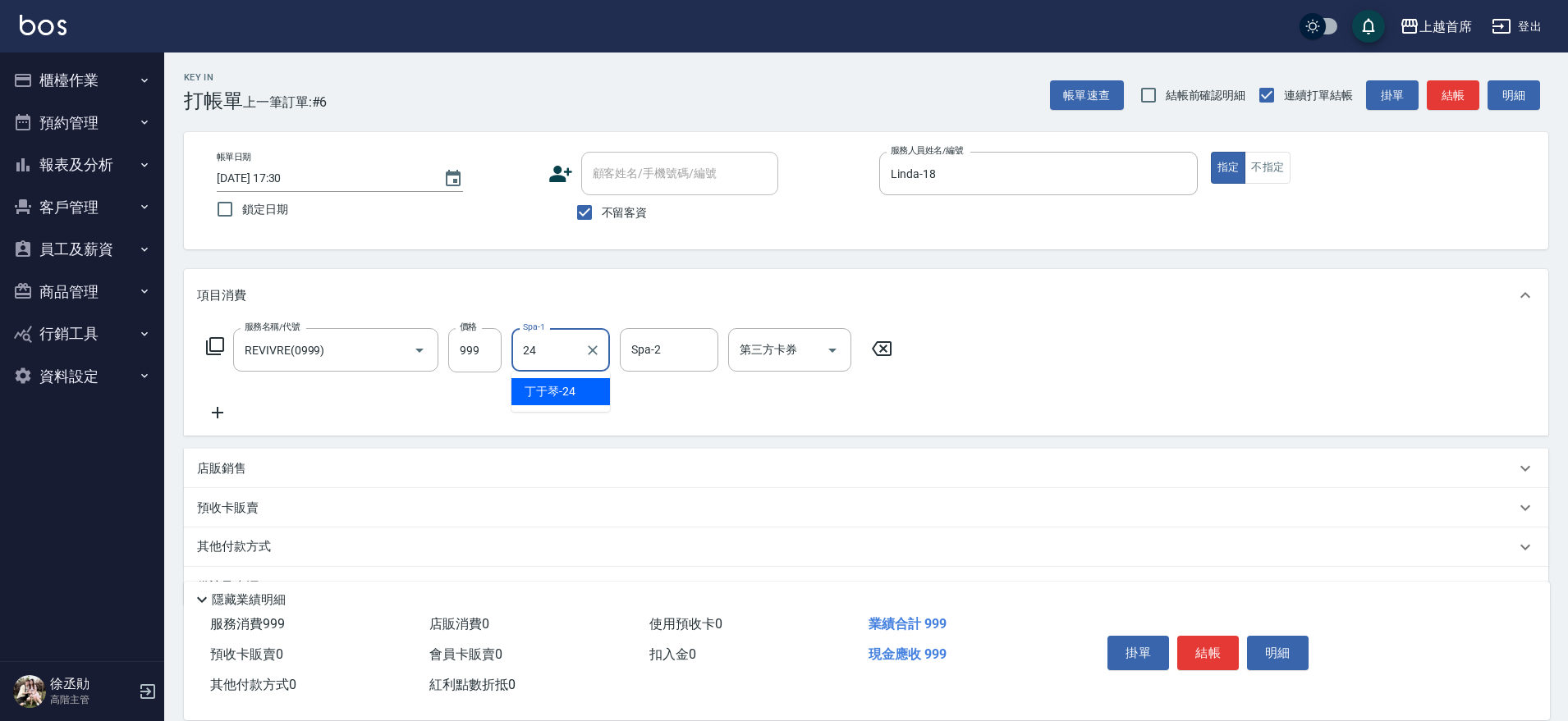
type input "[PERSON_NAME]-24"
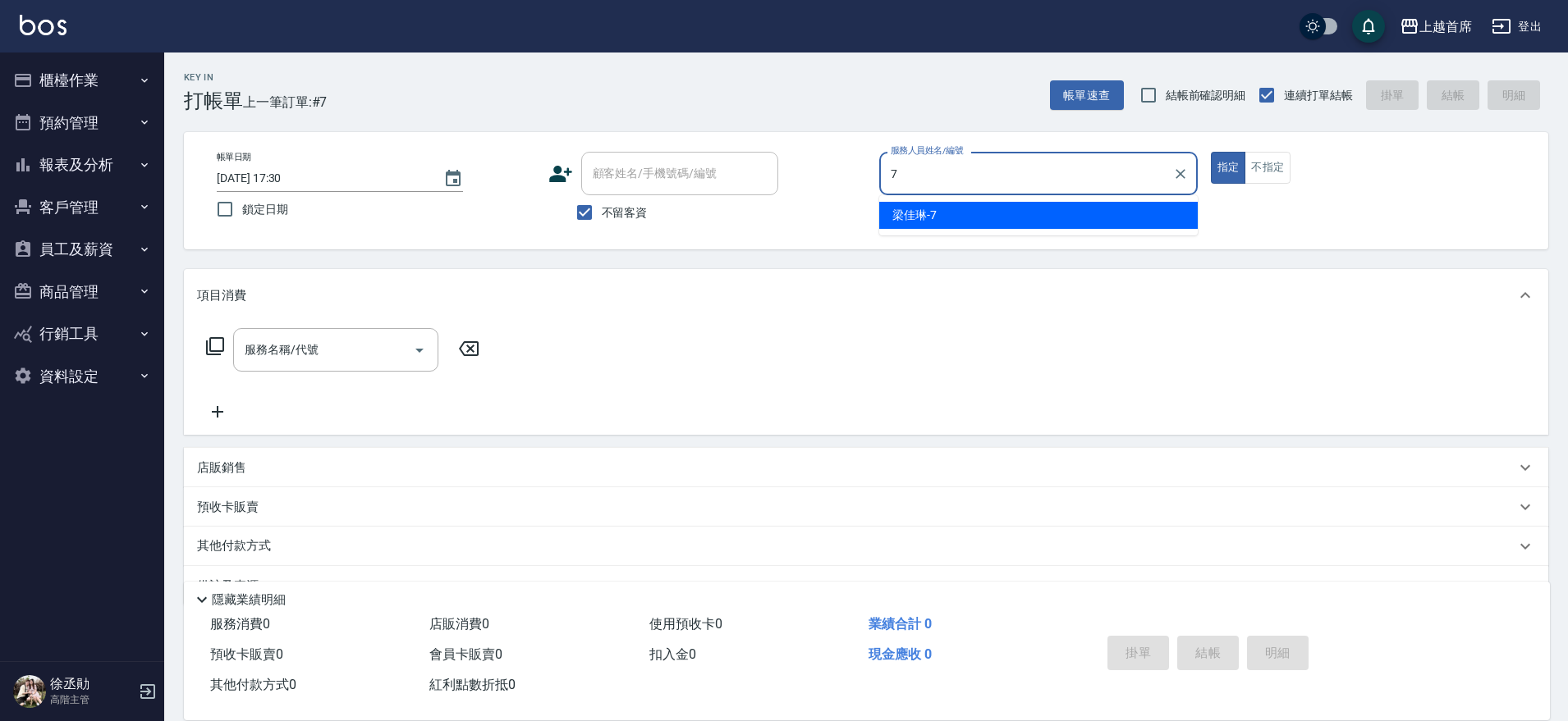
type input "[PERSON_NAME]-7"
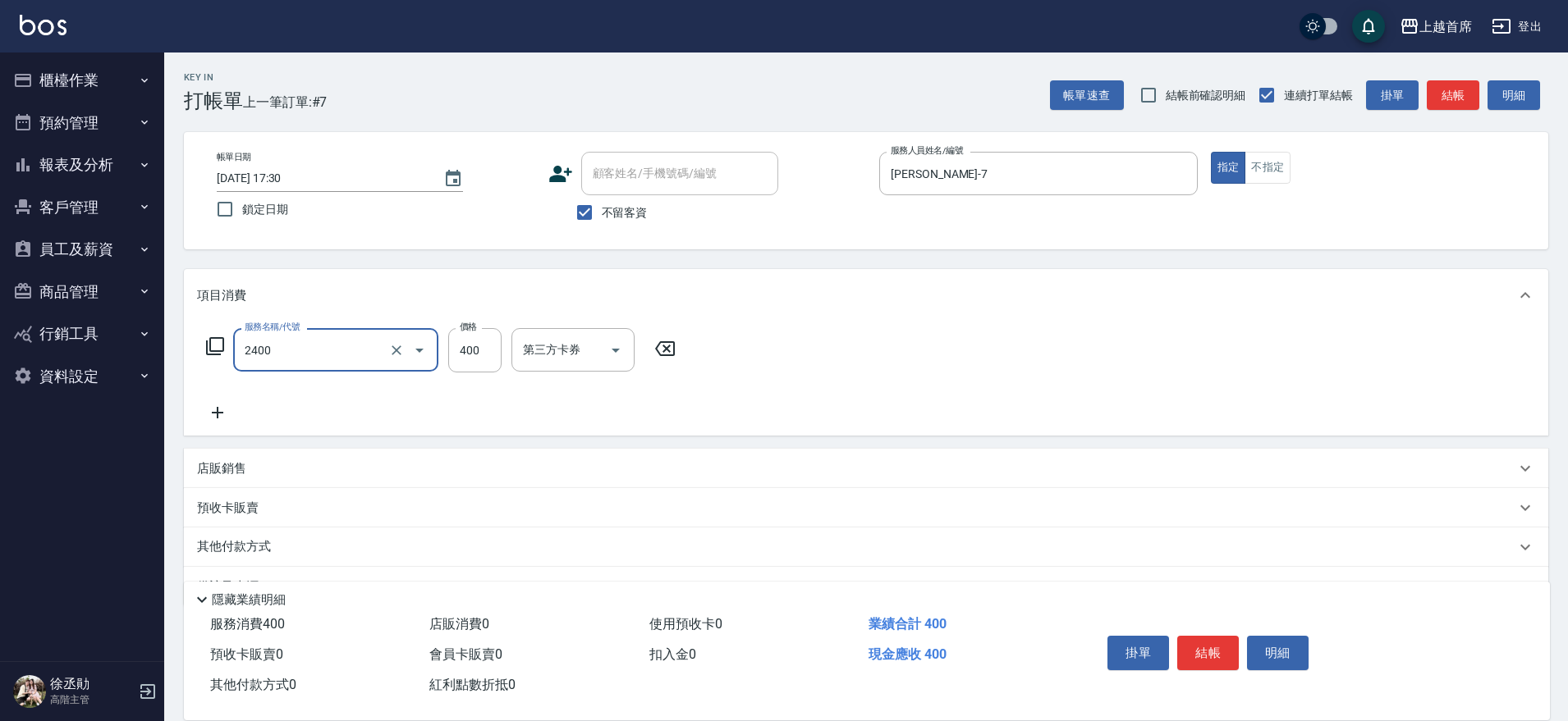
type input "指定一般洗剪400(2400)"
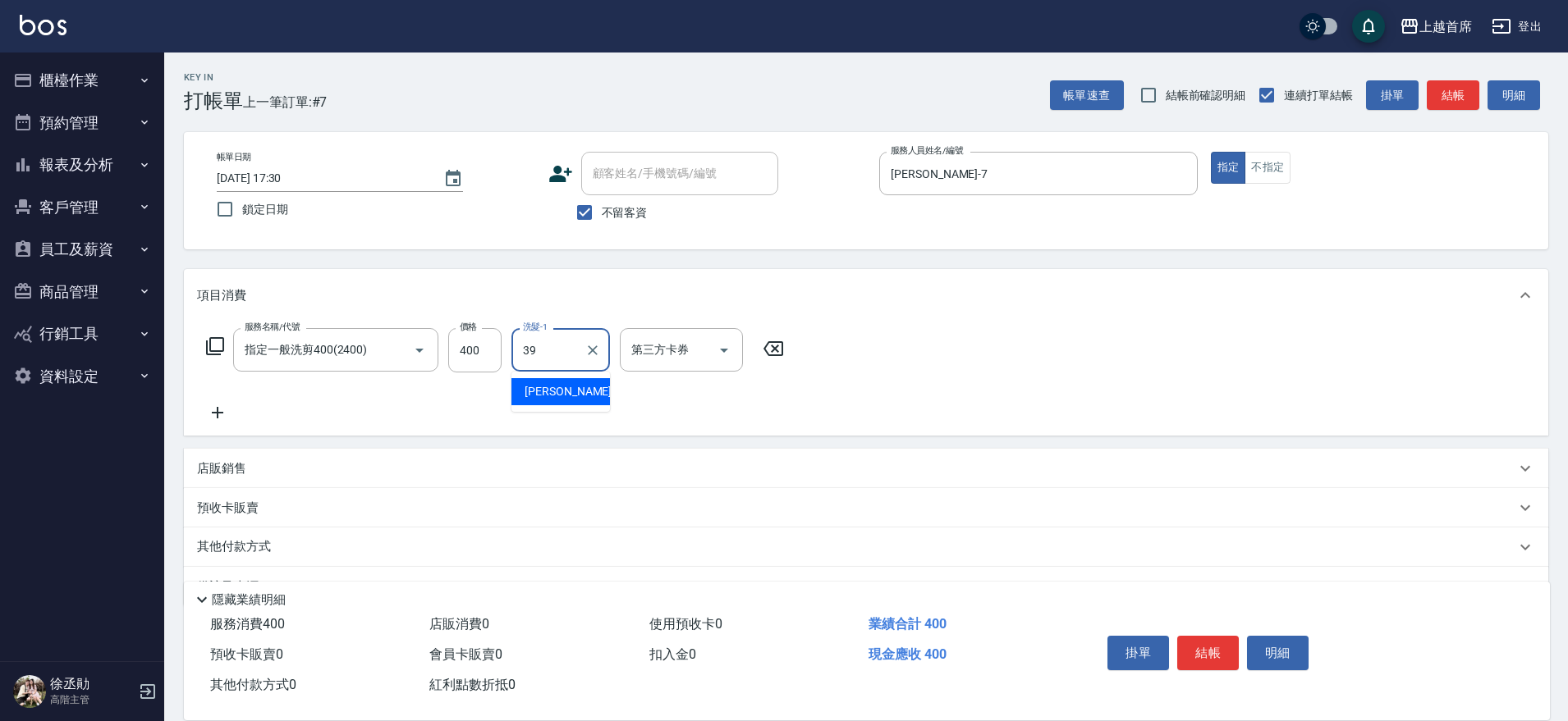
type input "[PERSON_NAME]-39"
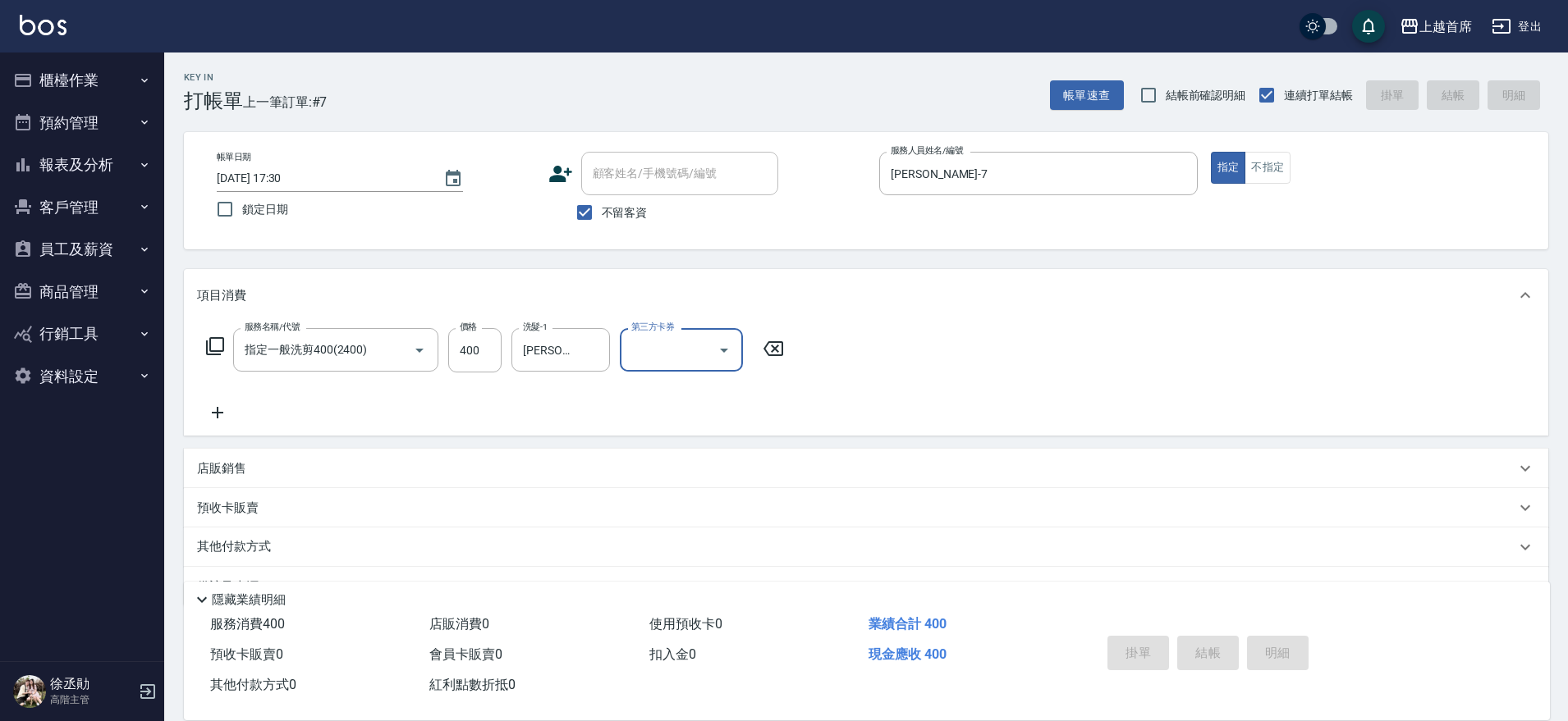
type input "[DATE] 17:31"
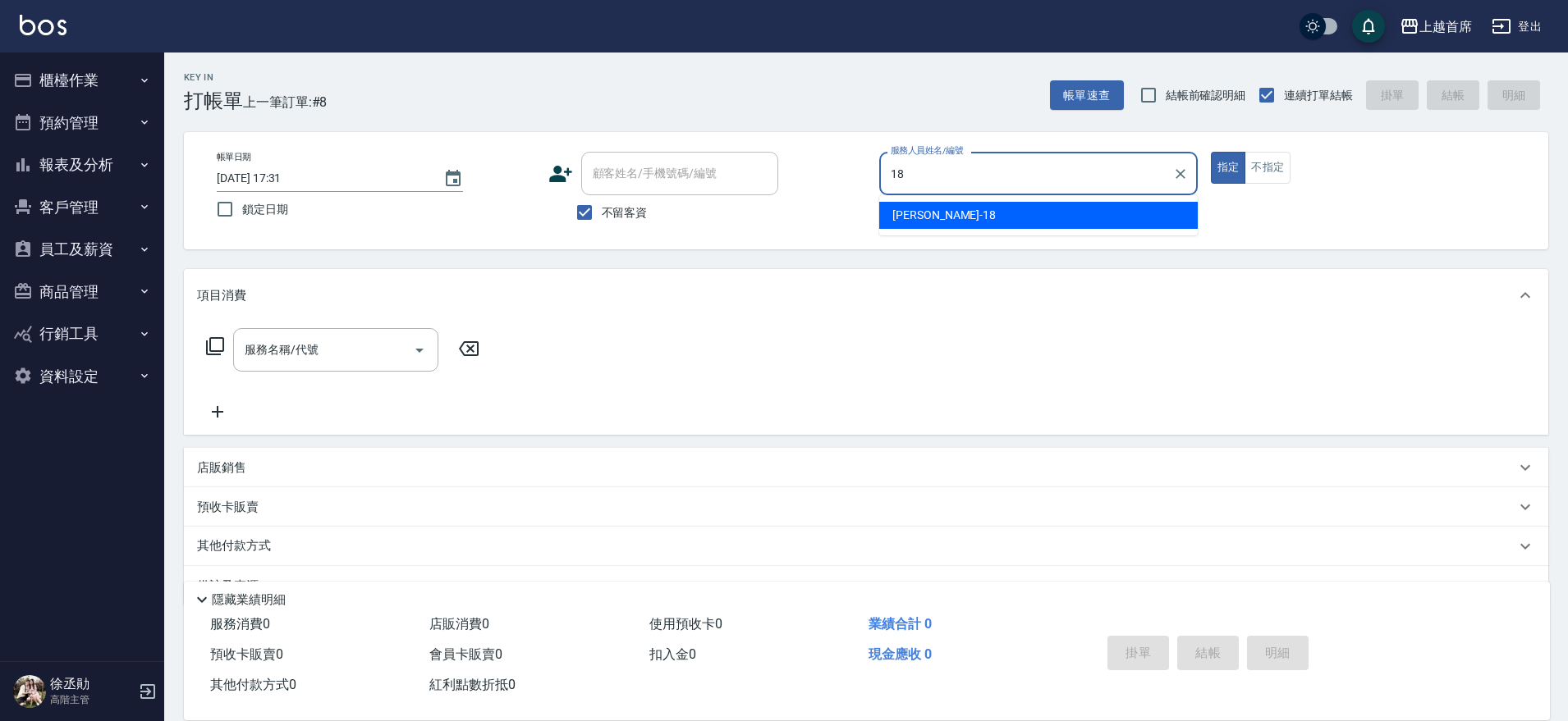
type input "Linda-18"
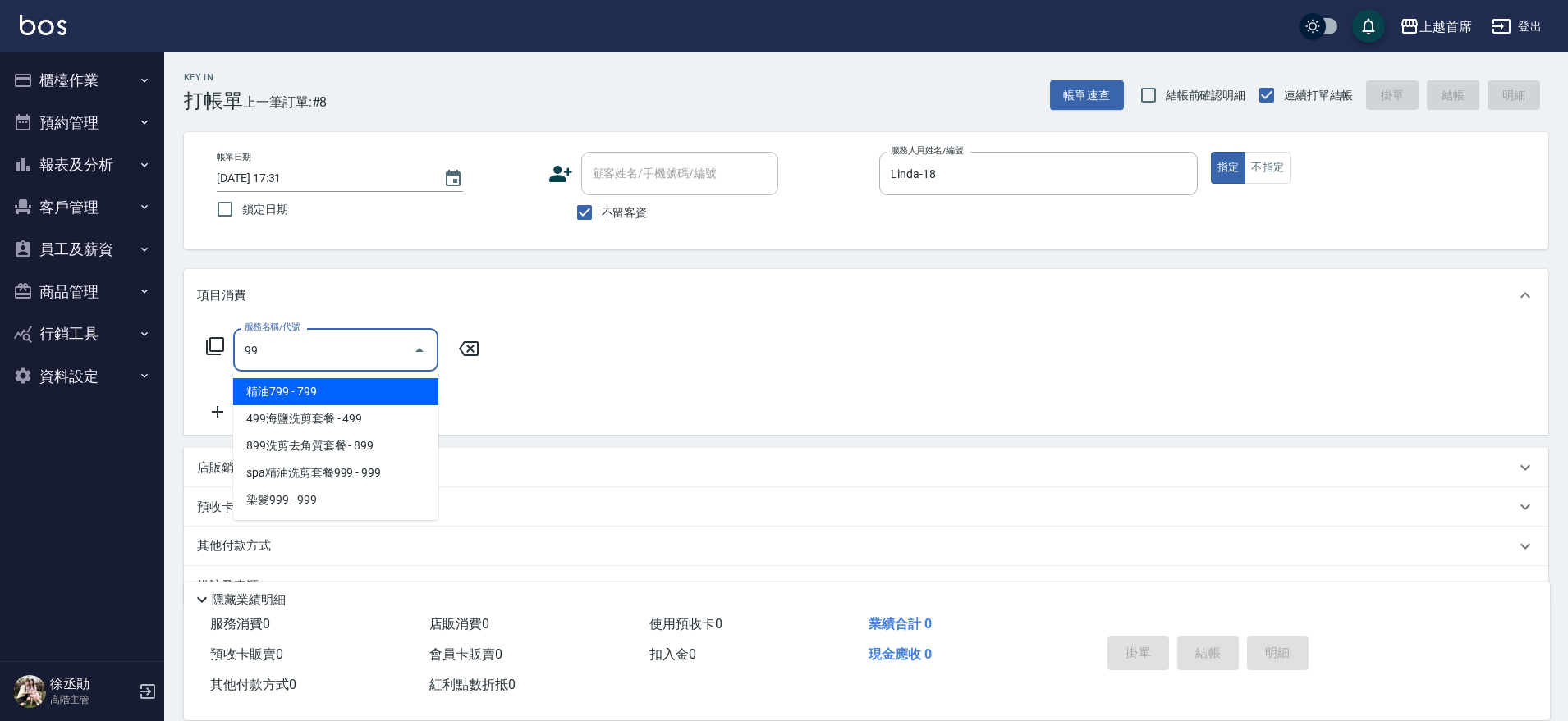
type input "9"
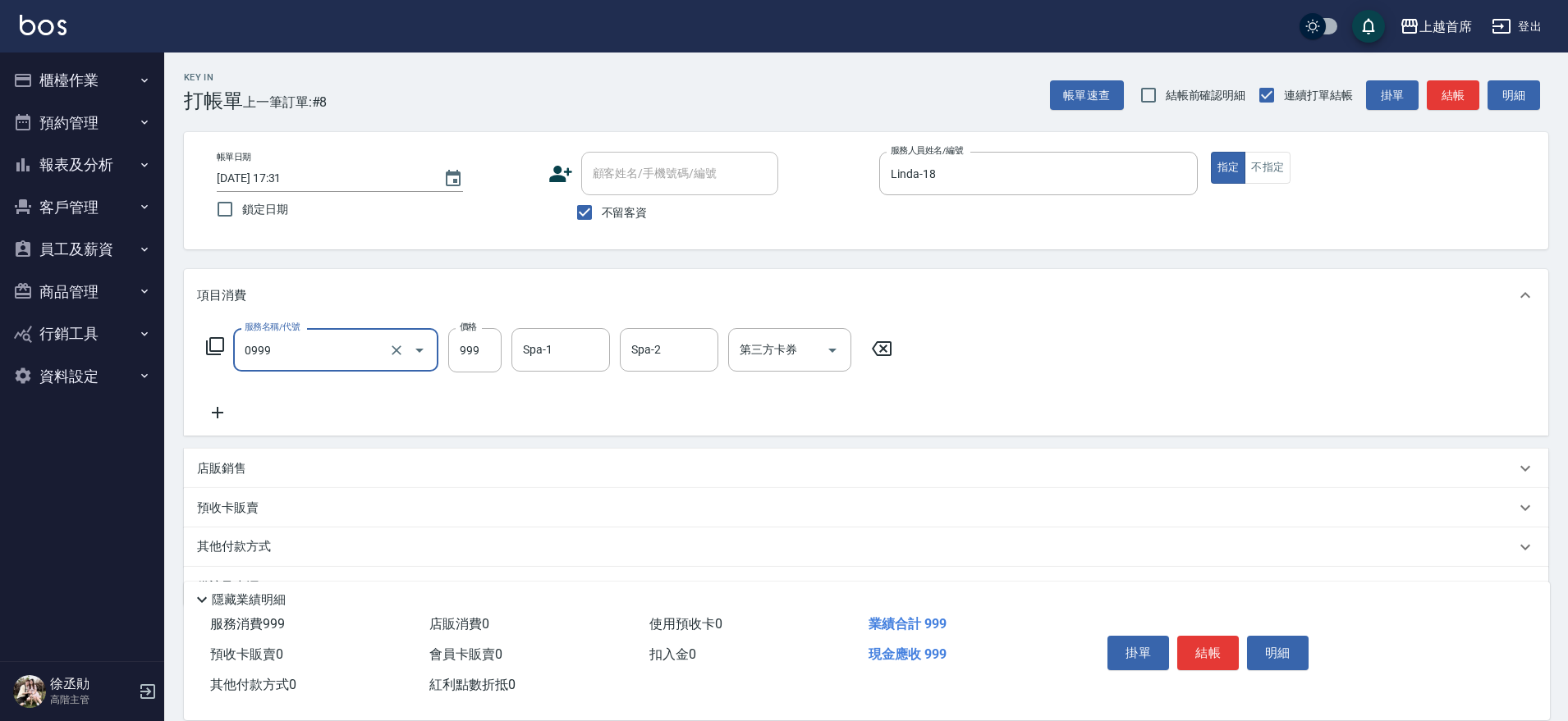
type input "REVIVRE(0999)"
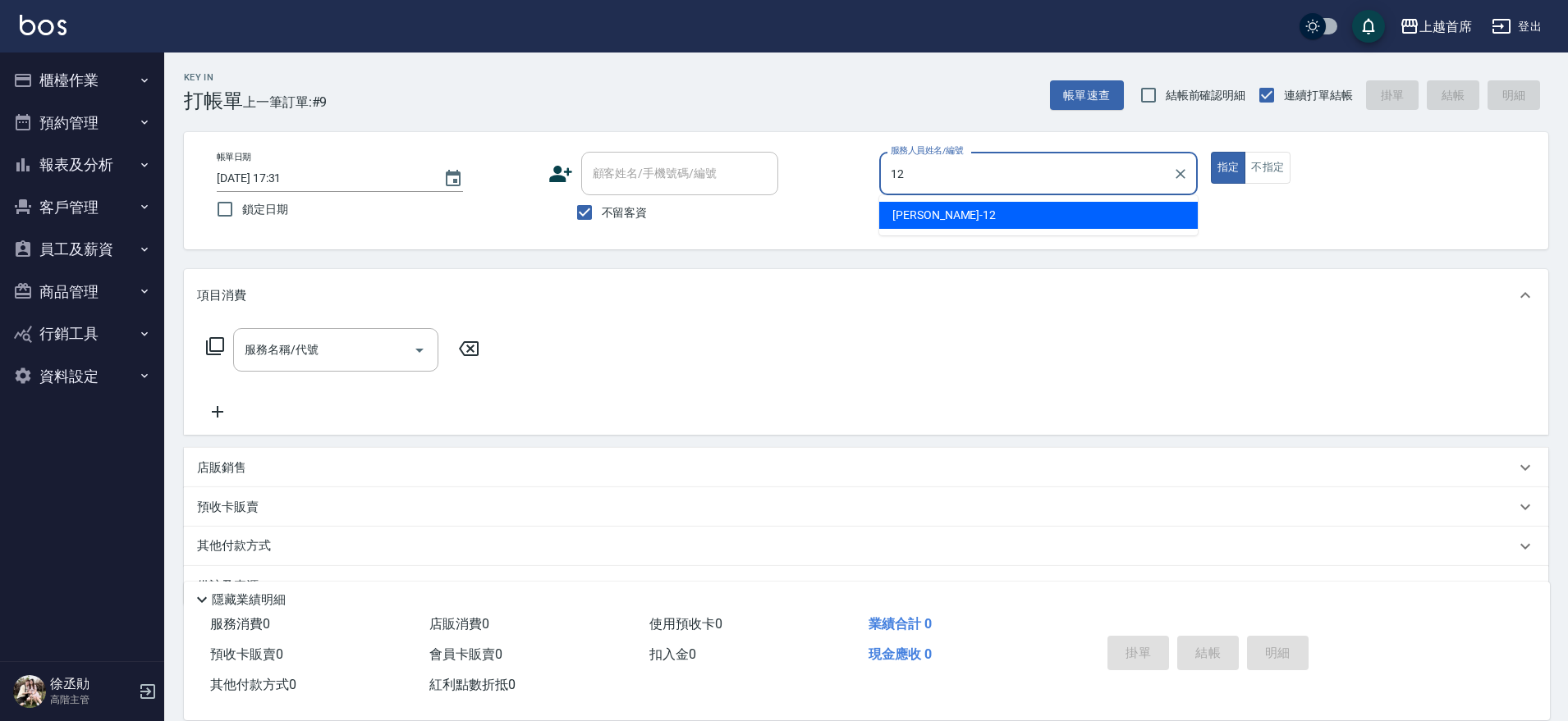
type input "[PERSON_NAME]-12"
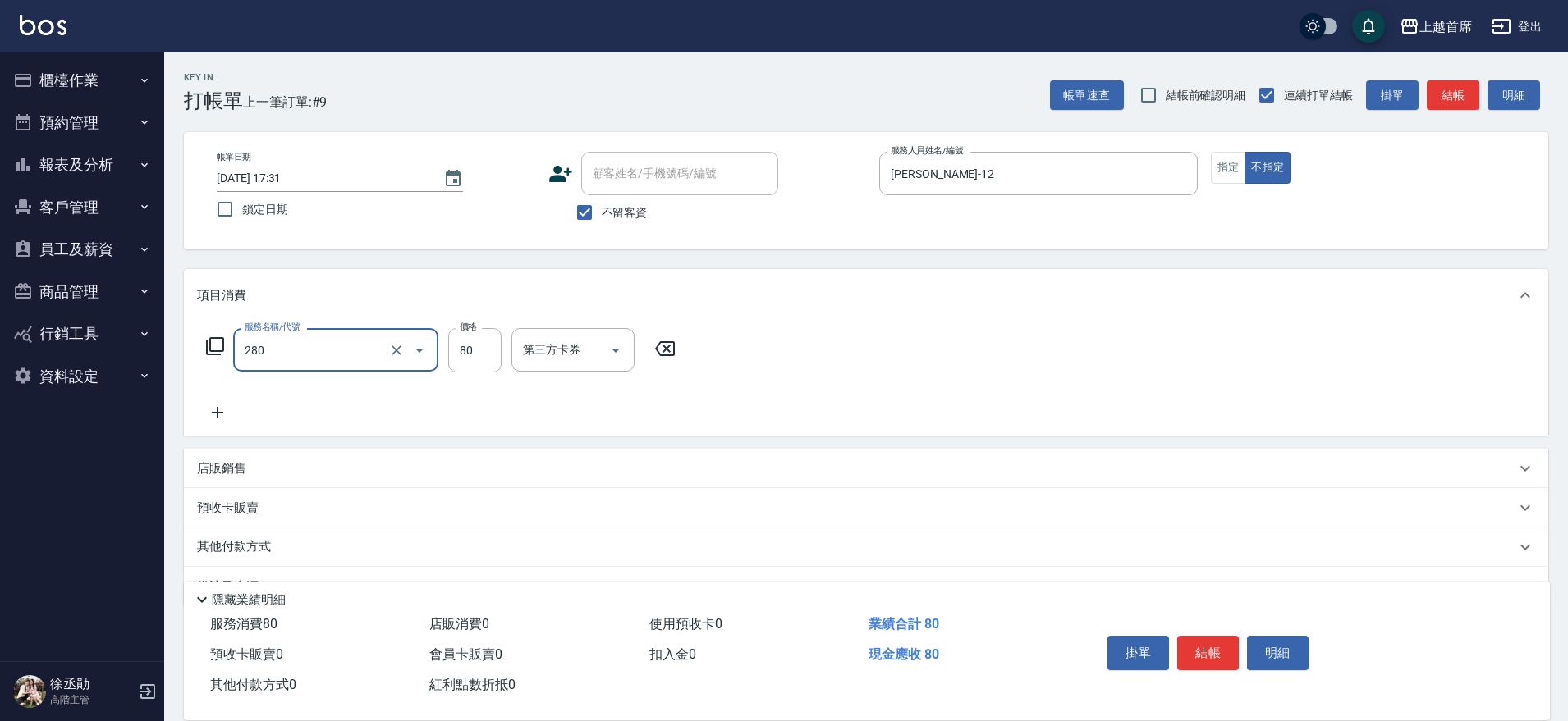
type input "剪瀏海(280)"
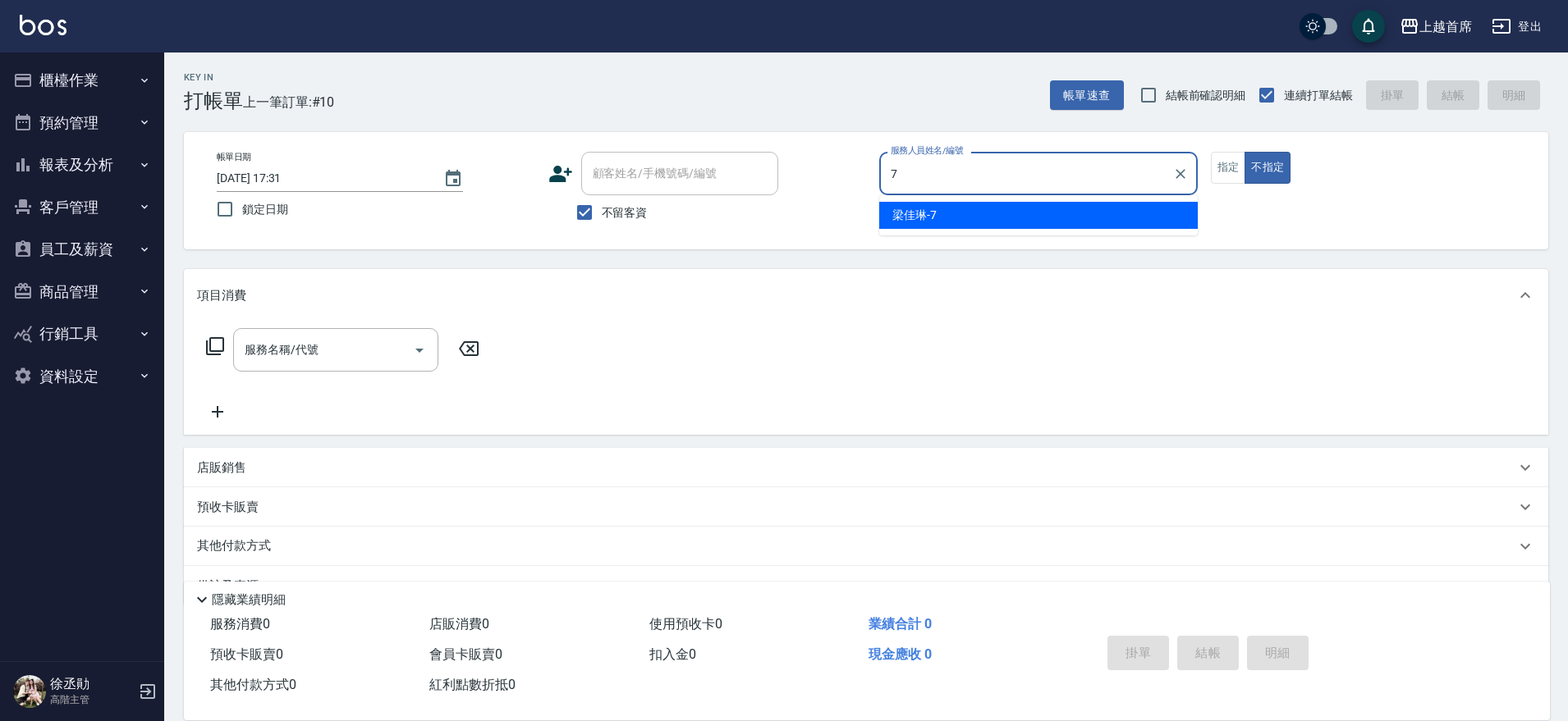
type input "[PERSON_NAME]-7"
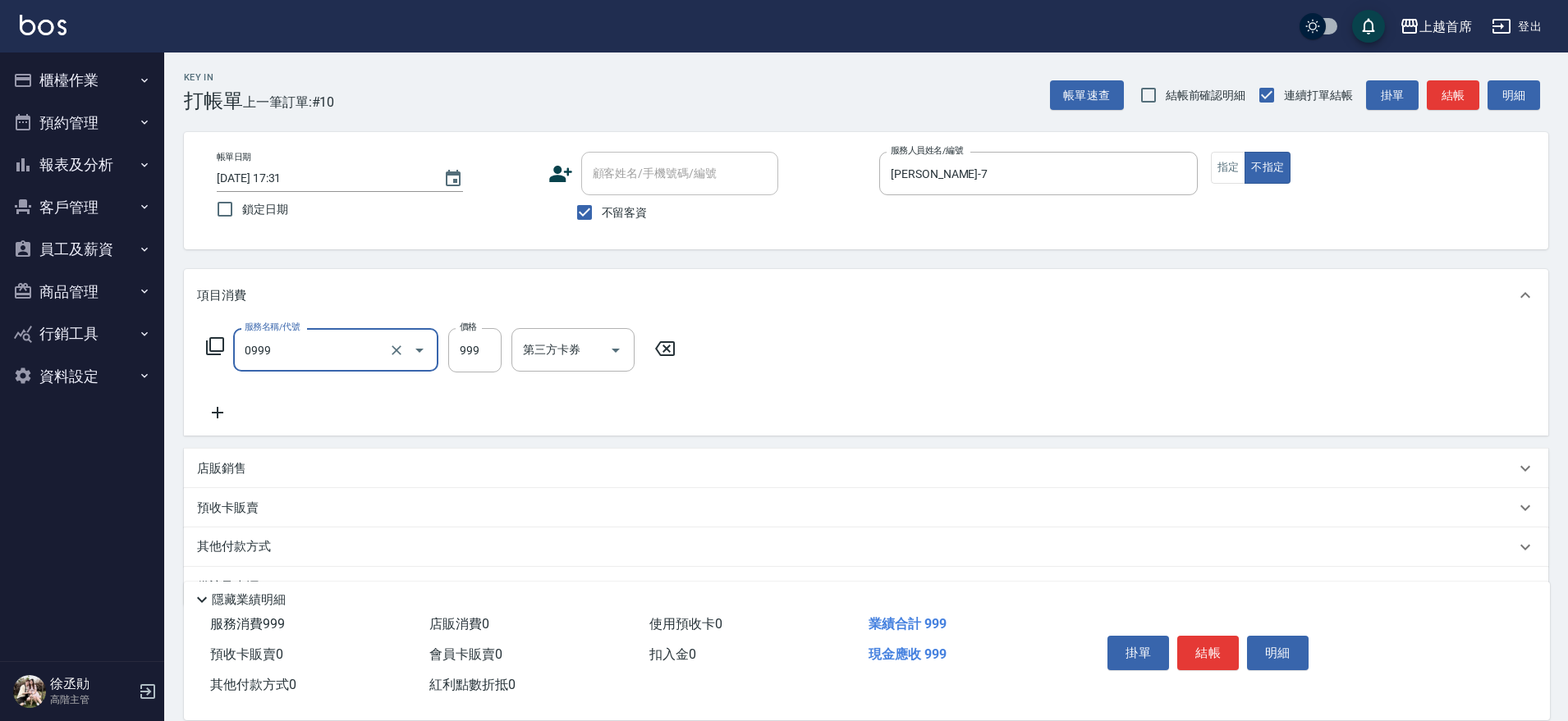
type input "REVIVRE(0999)"
type input "1000"
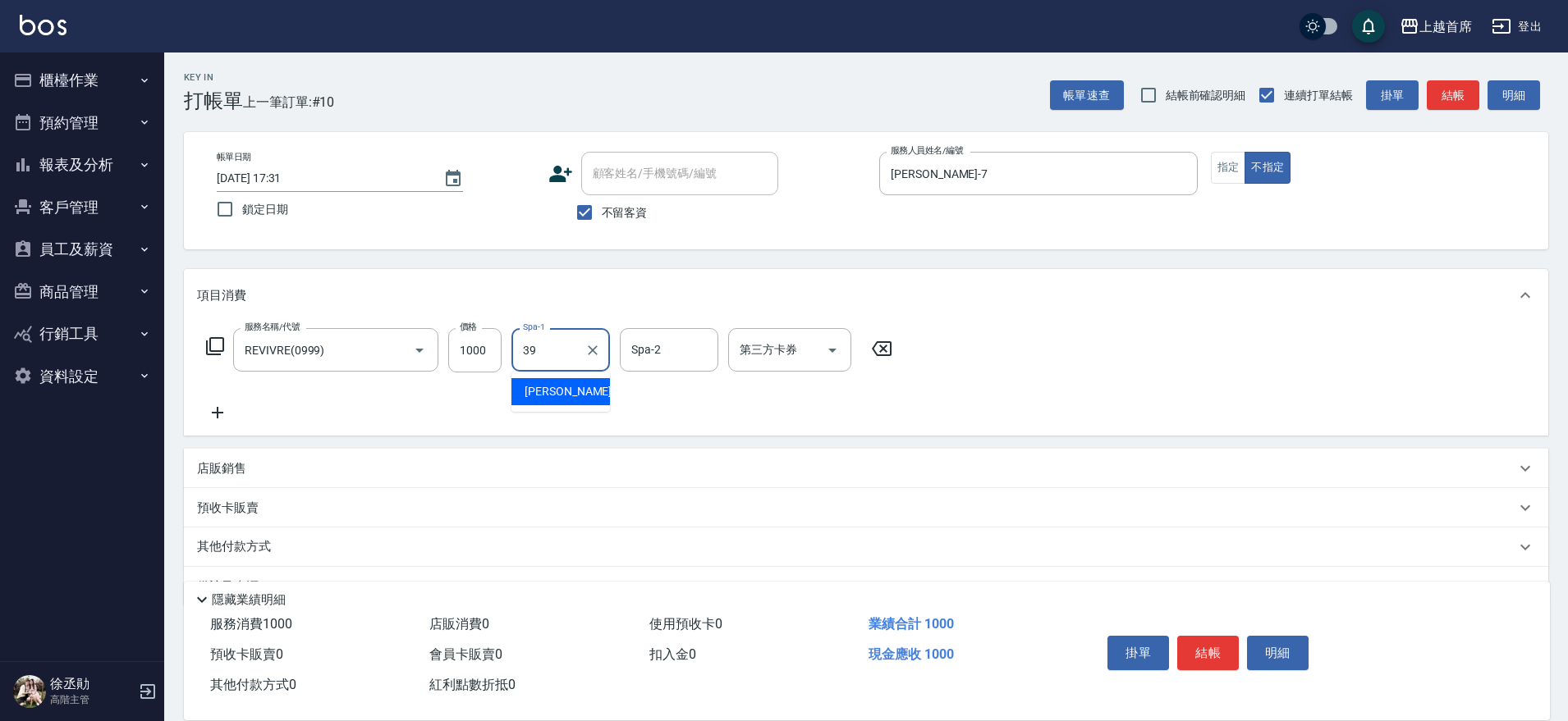
type input "[PERSON_NAME]-39"
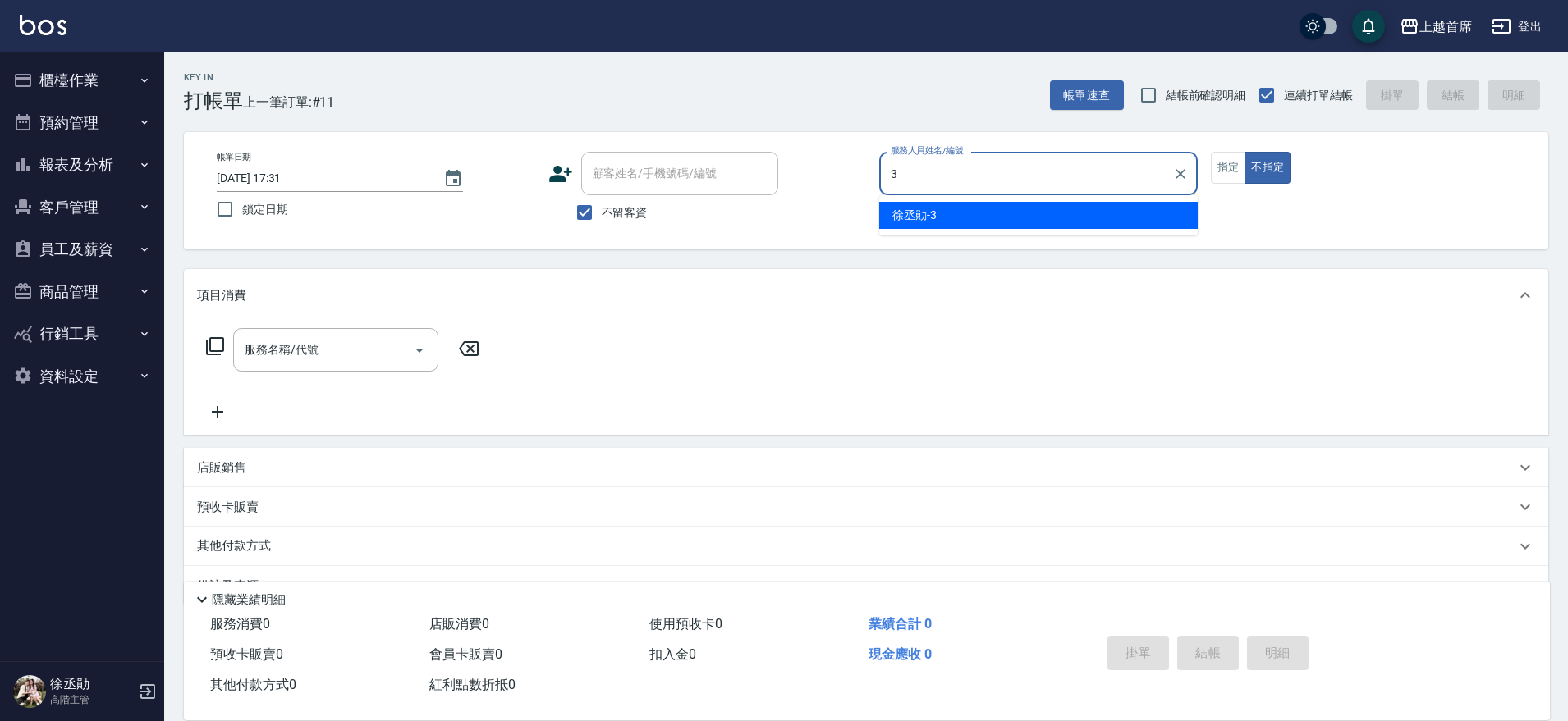
type input "[PERSON_NAME]-3"
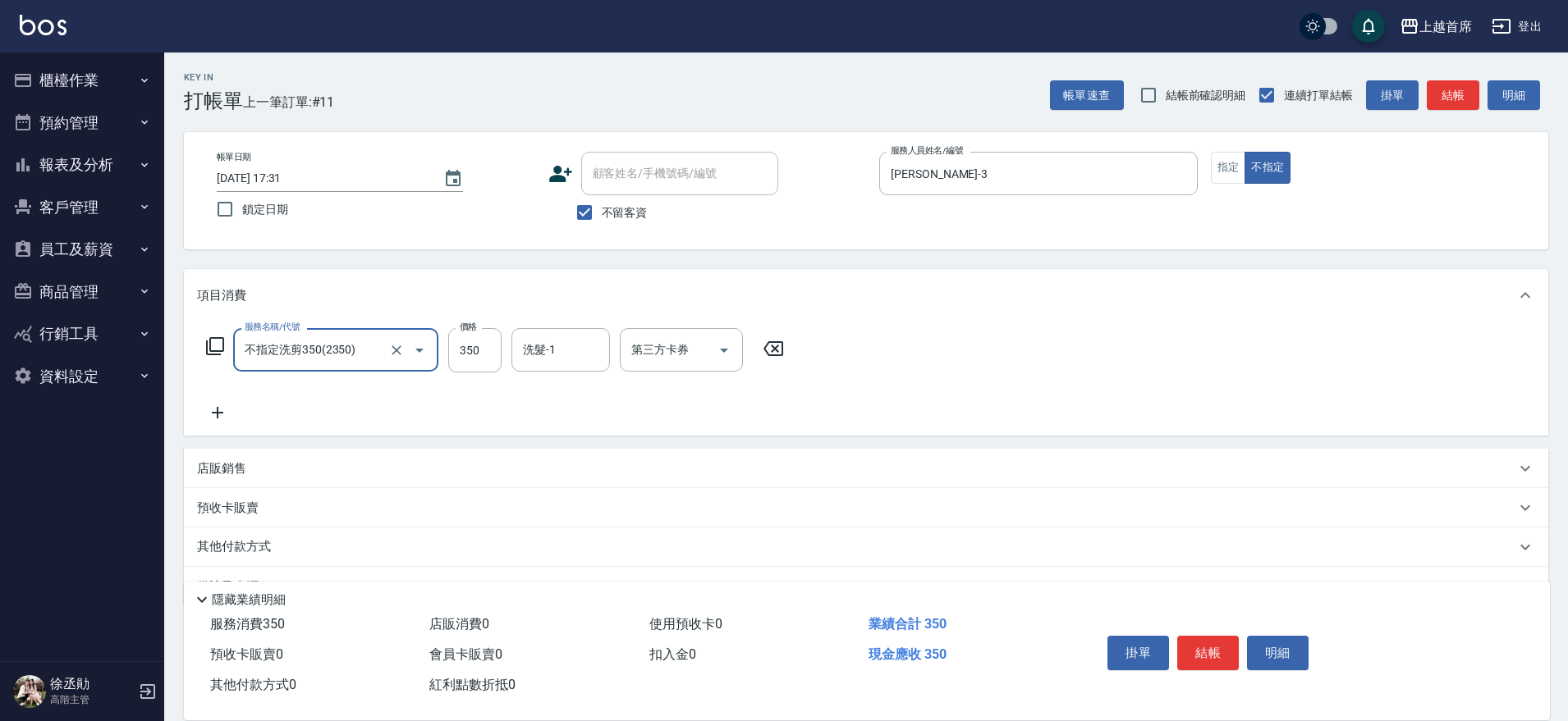
type input "不指定洗剪350(2350)"
type input "[PERSON_NAME]-77"
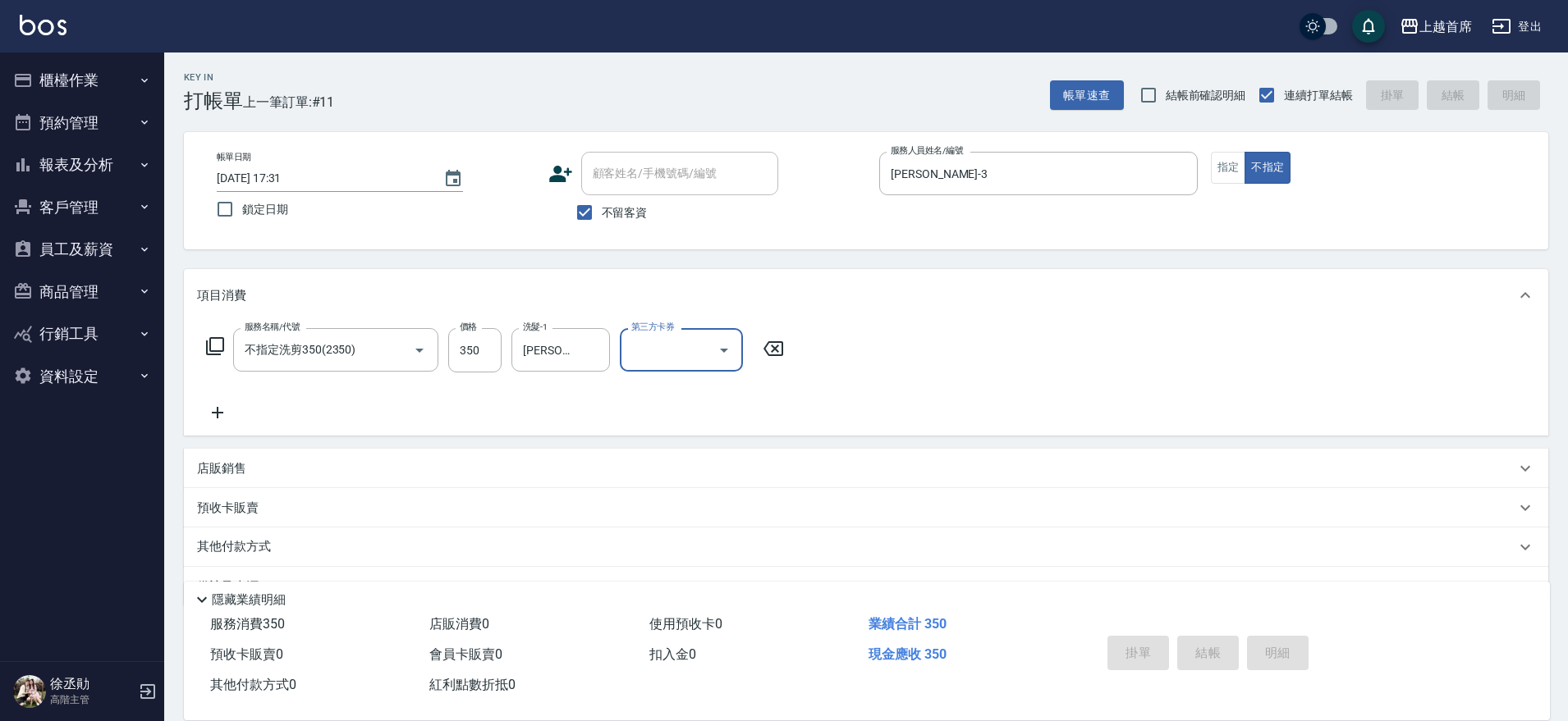
type input "[DATE] 17:48"
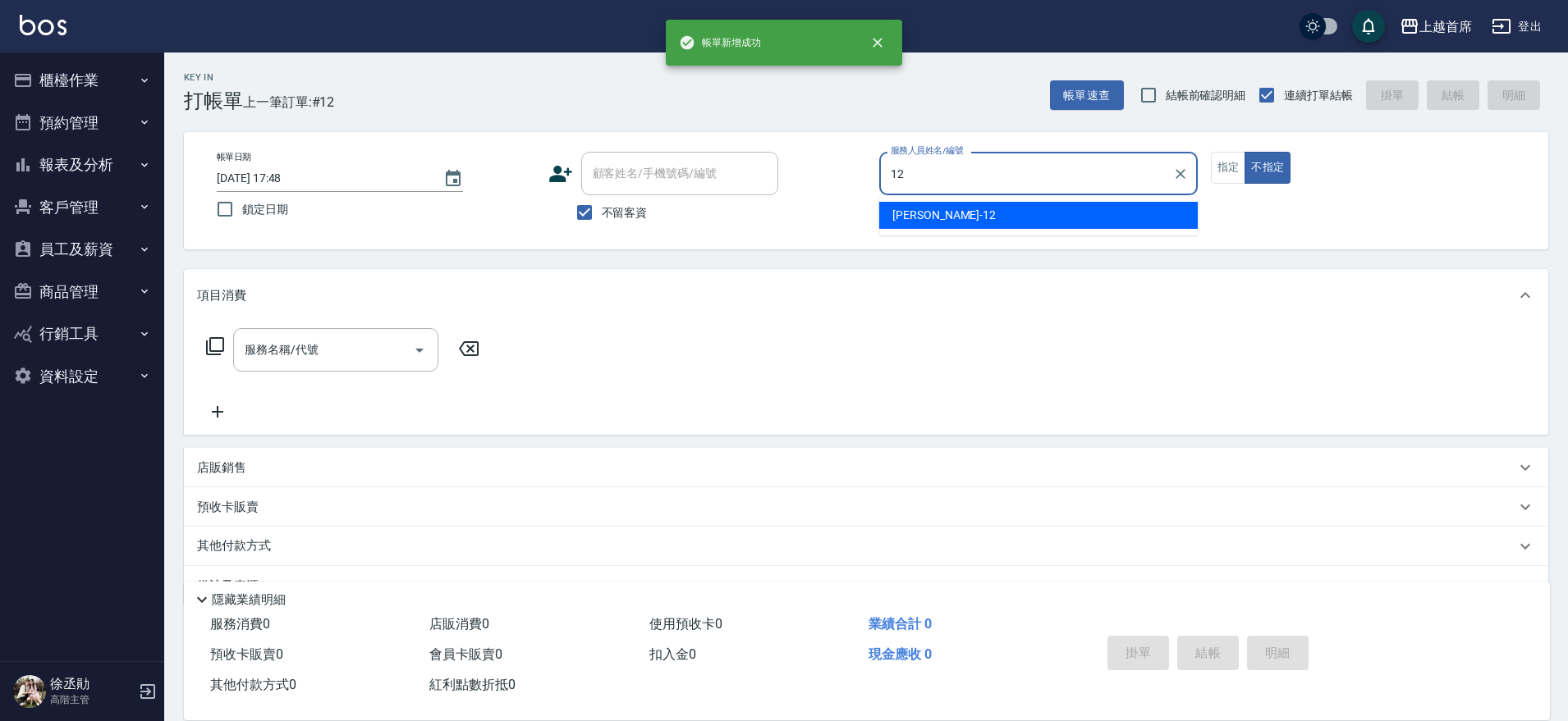
type input "[PERSON_NAME]-12"
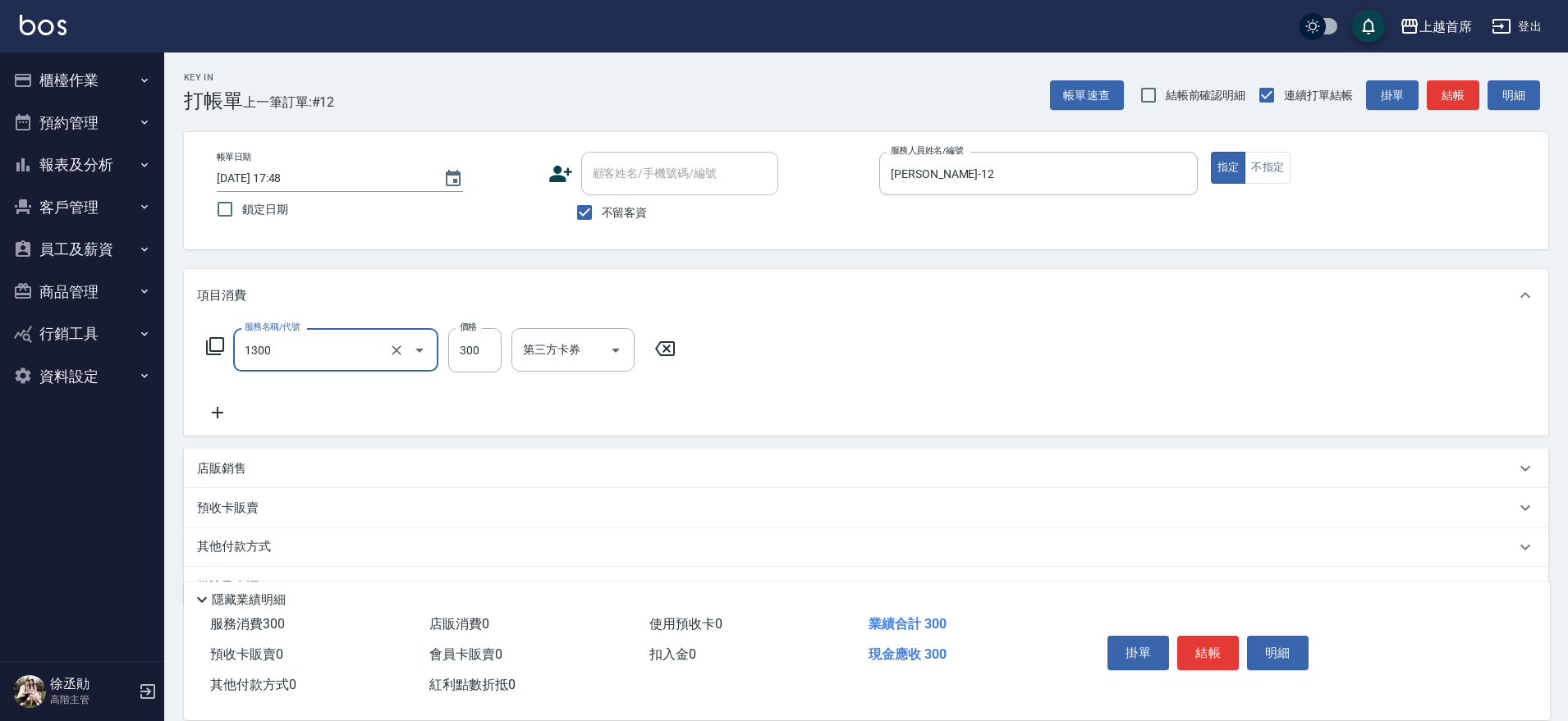
type input "洗髮(1300)"
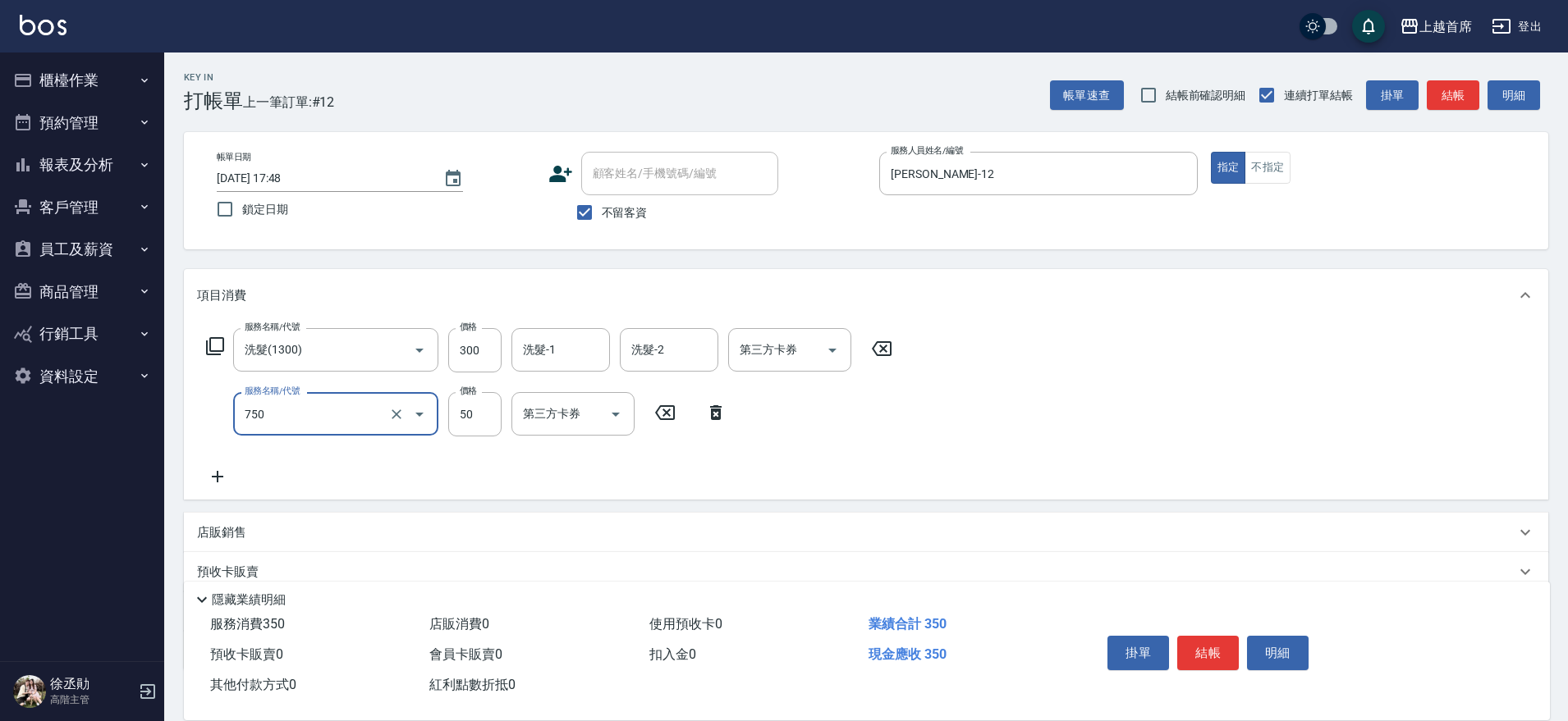
type input "造型(750)"
type input "150"
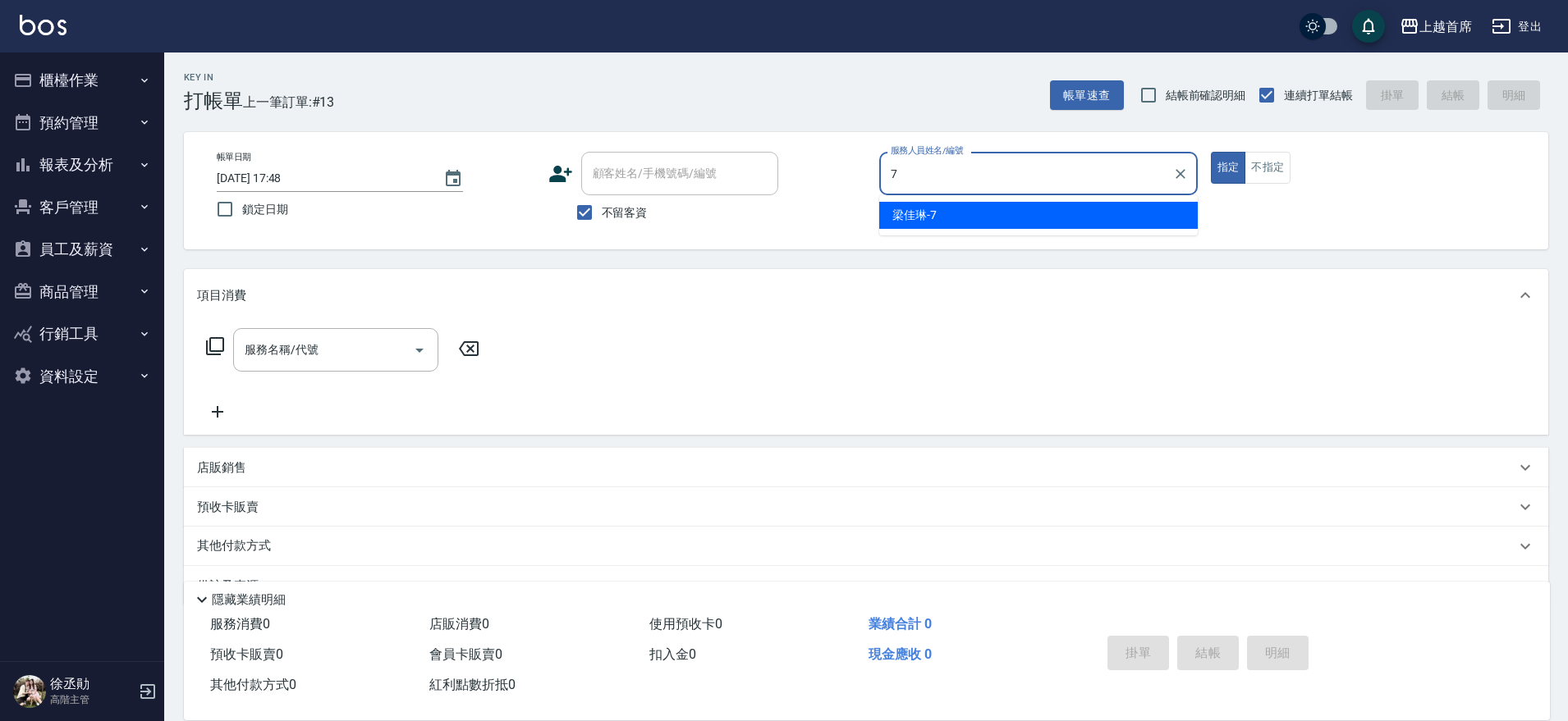
type input "[PERSON_NAME]-7"
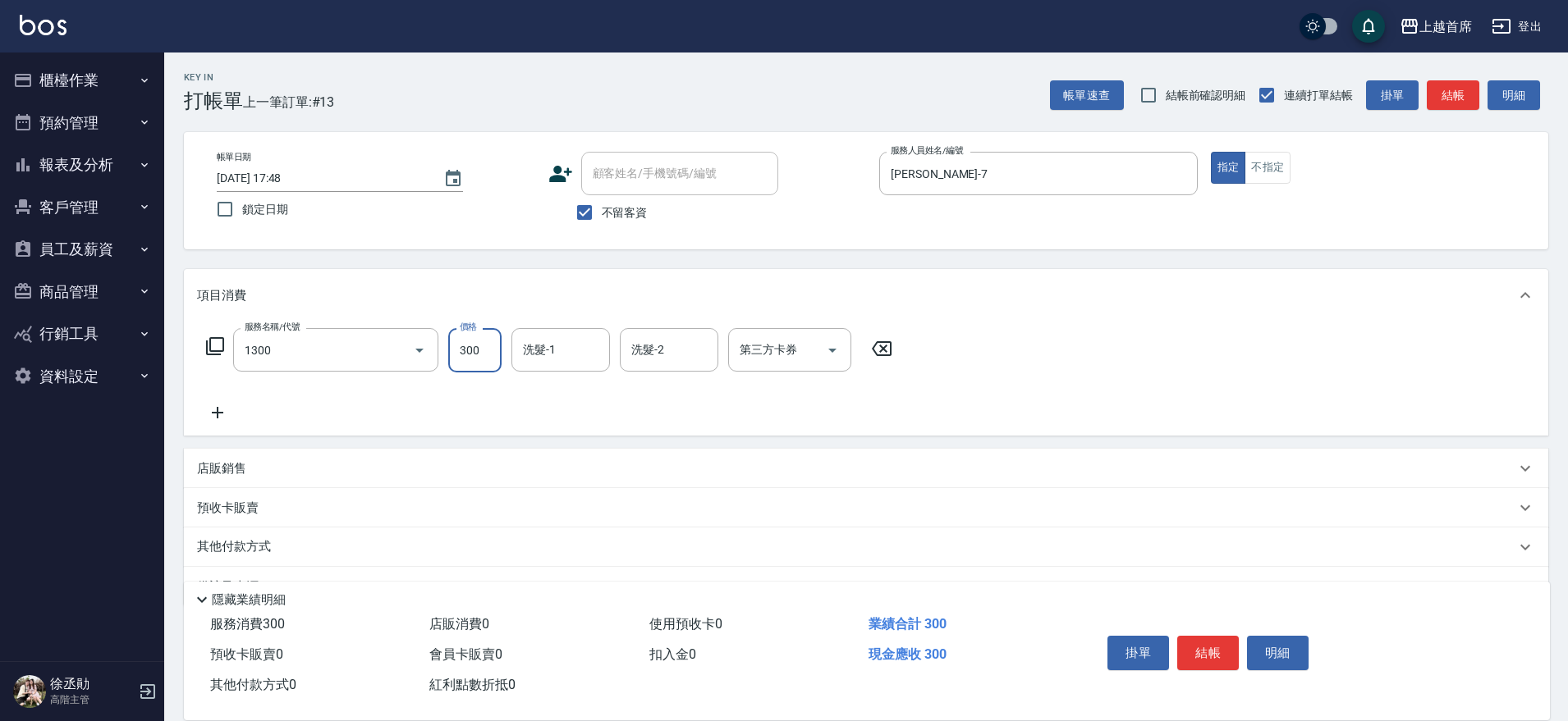
type input "洗髮(1300)"
type input "[PERSON_NAME]-24"
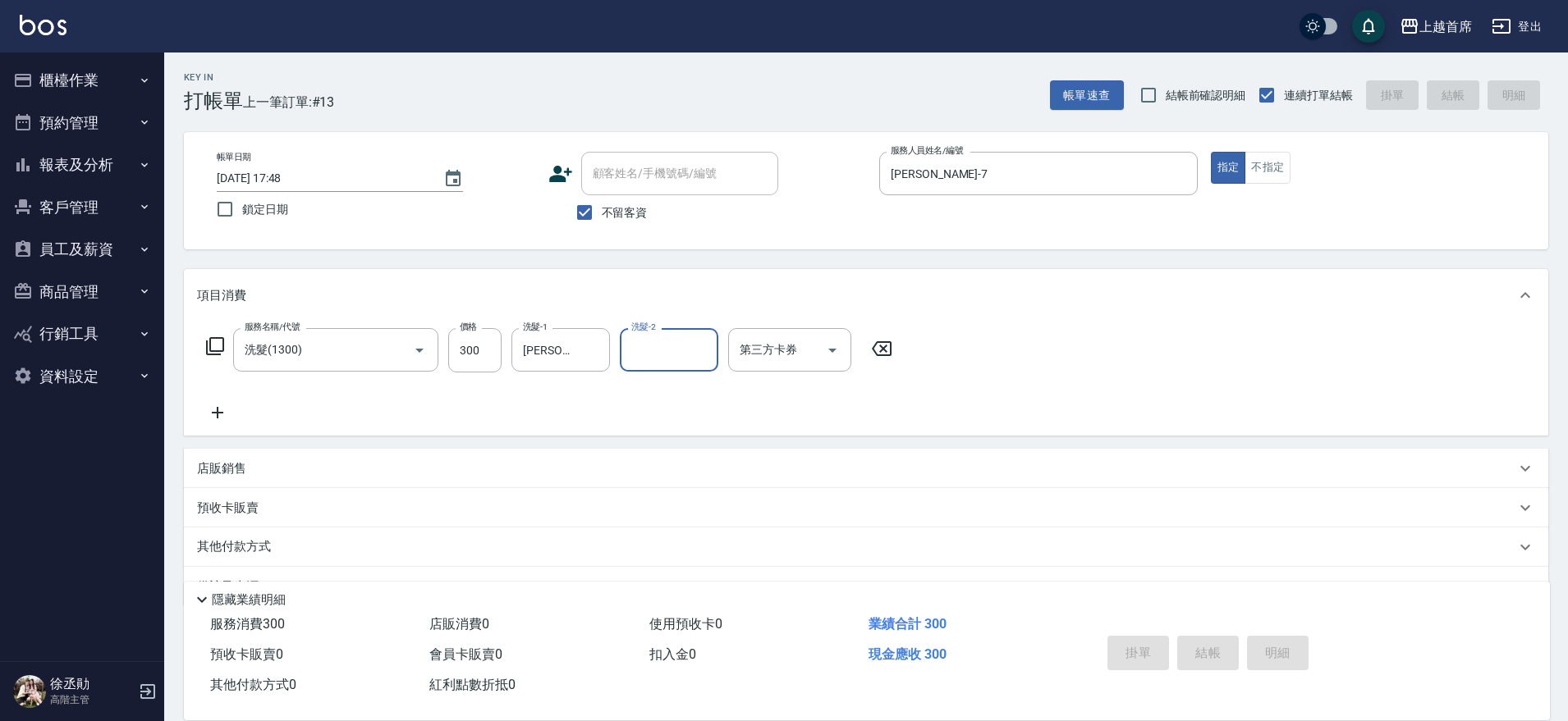
type input "[DATE] 17:49"
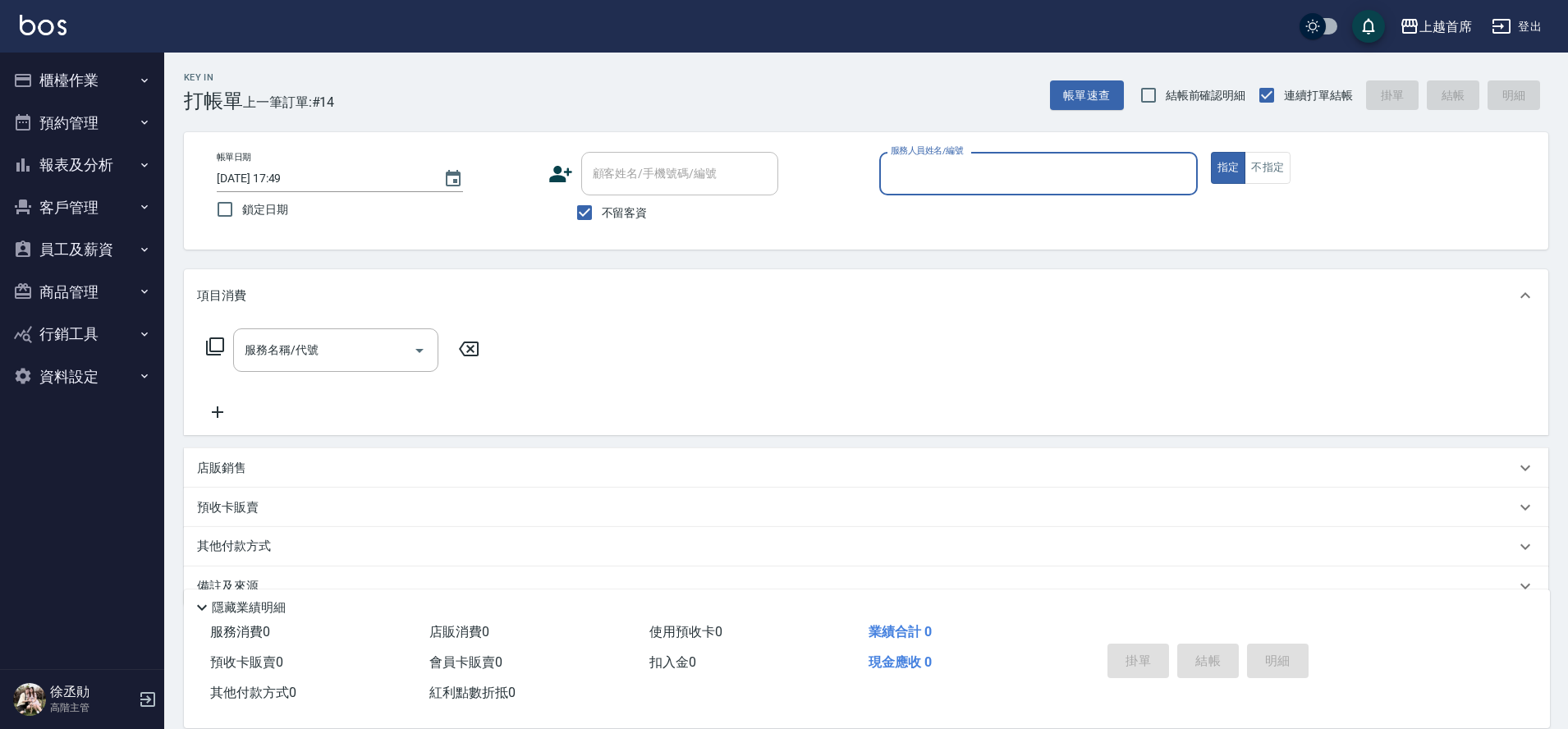
click at [117, 72] on button "櫃檯作業" at bounding box center [82, 81] width 151 height 42
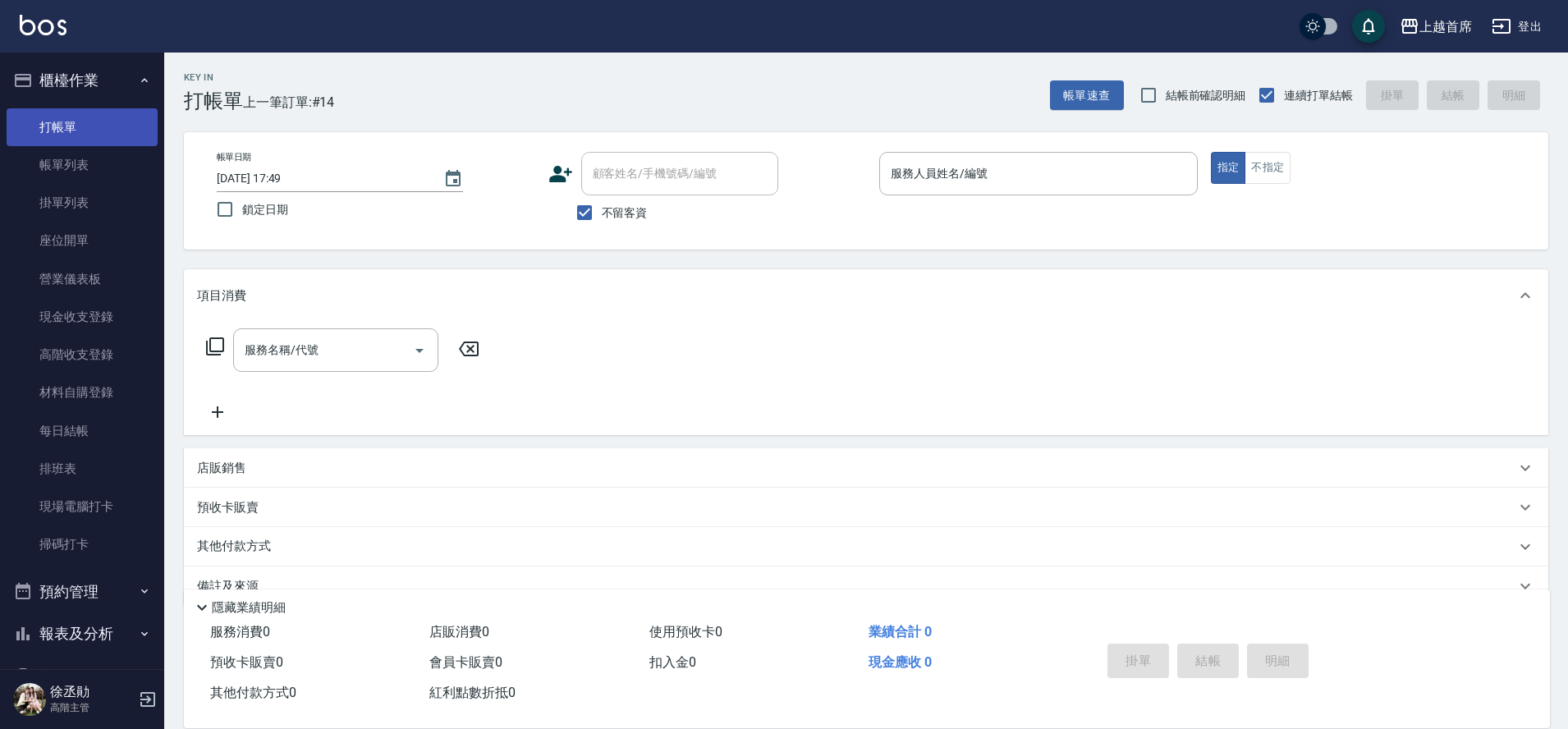
click at [94, 119] on link "打帳單" at bounding box center [82, 127] width 151 height 38
